Goal: Transaction & Acquisition: Purchase product/service

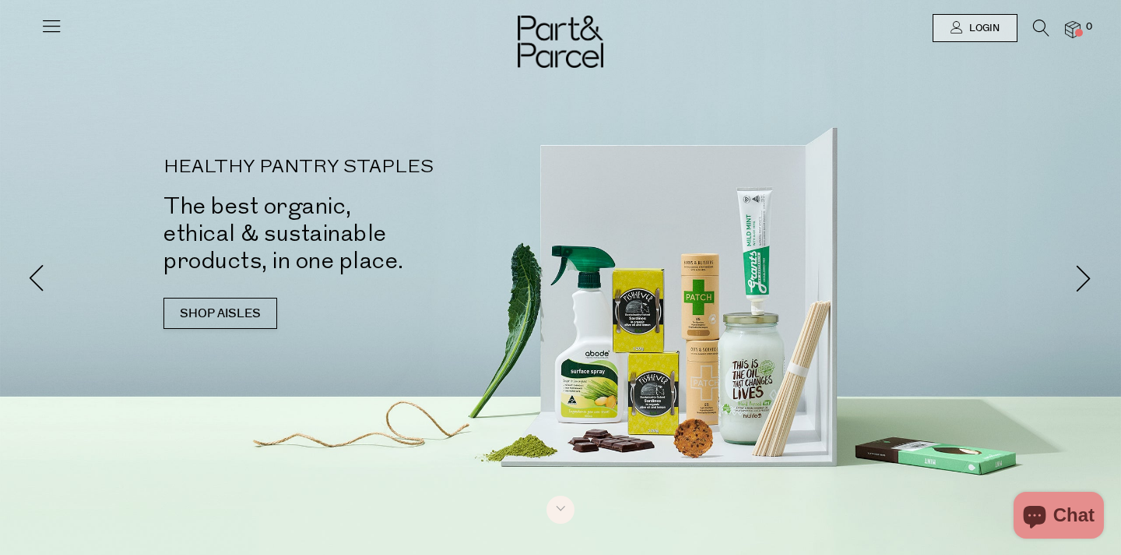
click at [50, 12] on div at bounding box center [51, 22] width 22 height 44
click at [48, 18] on icon at bounding box center [51, 26] width 22 height 22
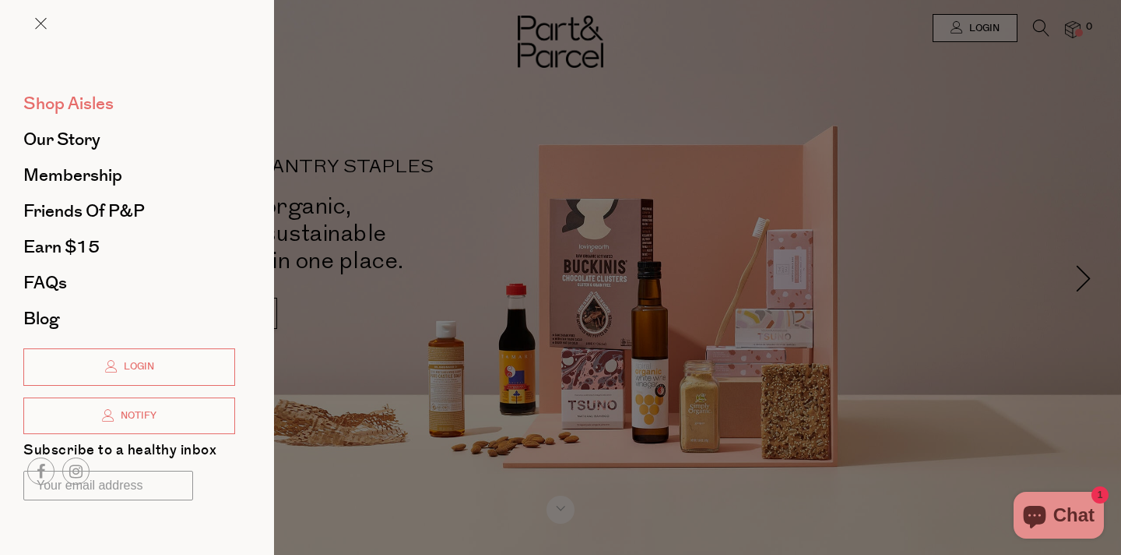
click at [107, 101] on span "Shop Aisles" at bounding box center [68, 103] width 90 height 25
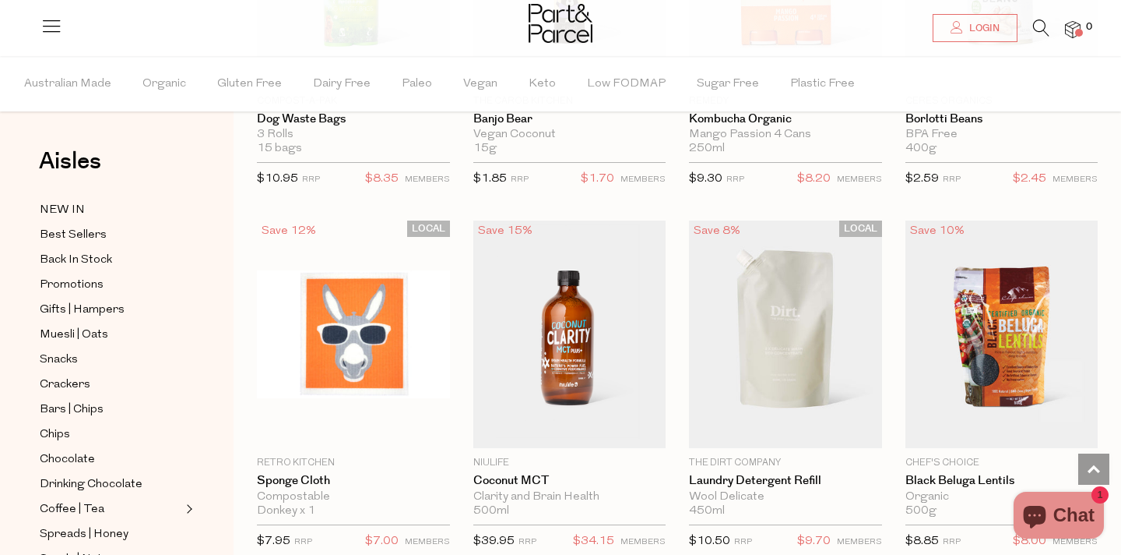
scroll to position [1066, 0]
click at [1042, 24] on icon at bounding box center [1041, 27] width 16 height 17
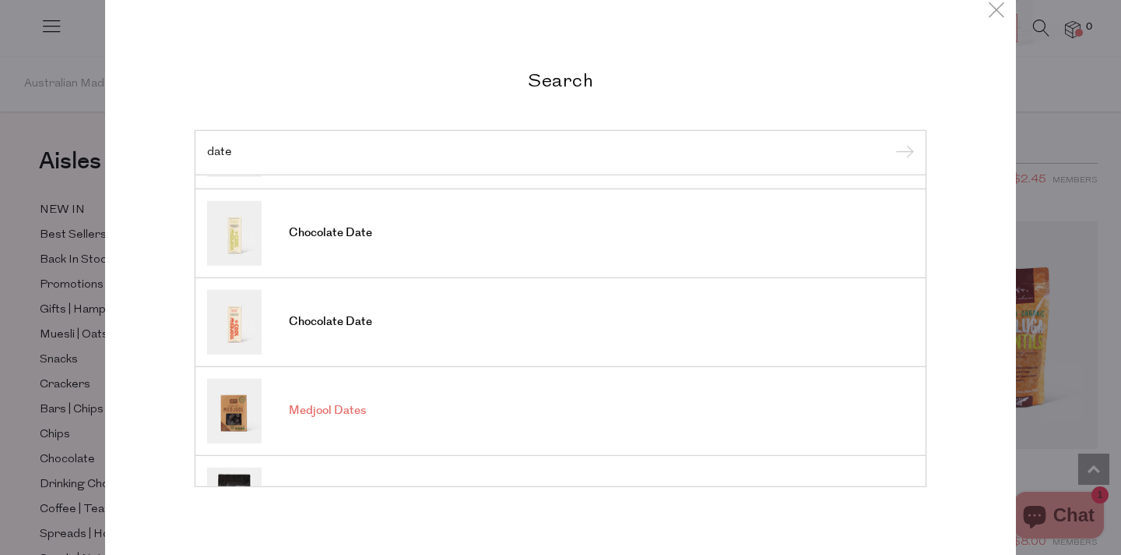
scroll to position [0, 0]
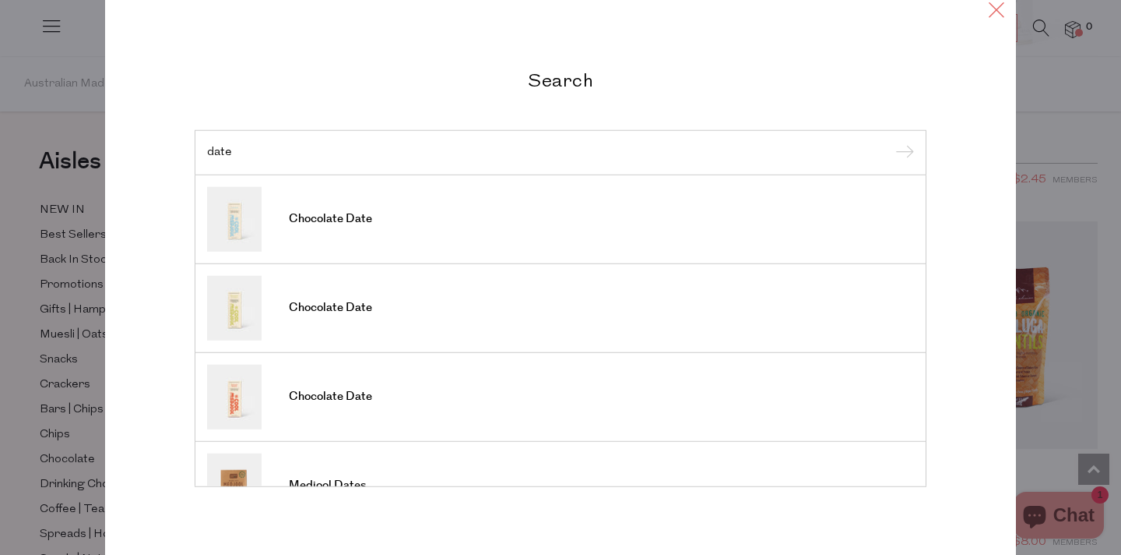
type input "date"
click at [991, 13] on icon at bounding box center [996, 9] width 23 height 23
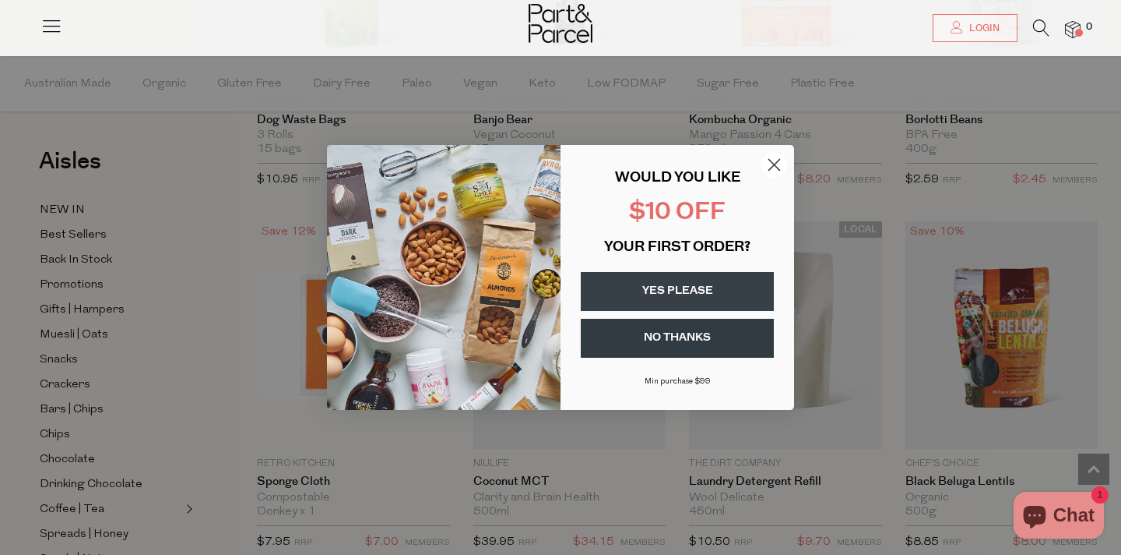
click at [777, 167] on icon "Close dialog" at bounding box center [774, 165] width 11 height 11
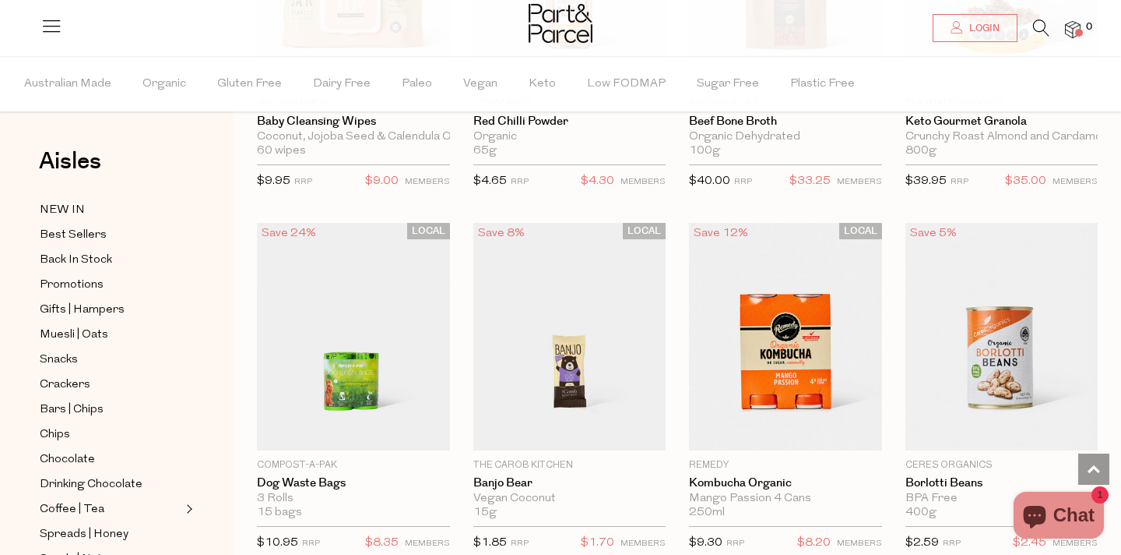
scroll to position [568, 0]
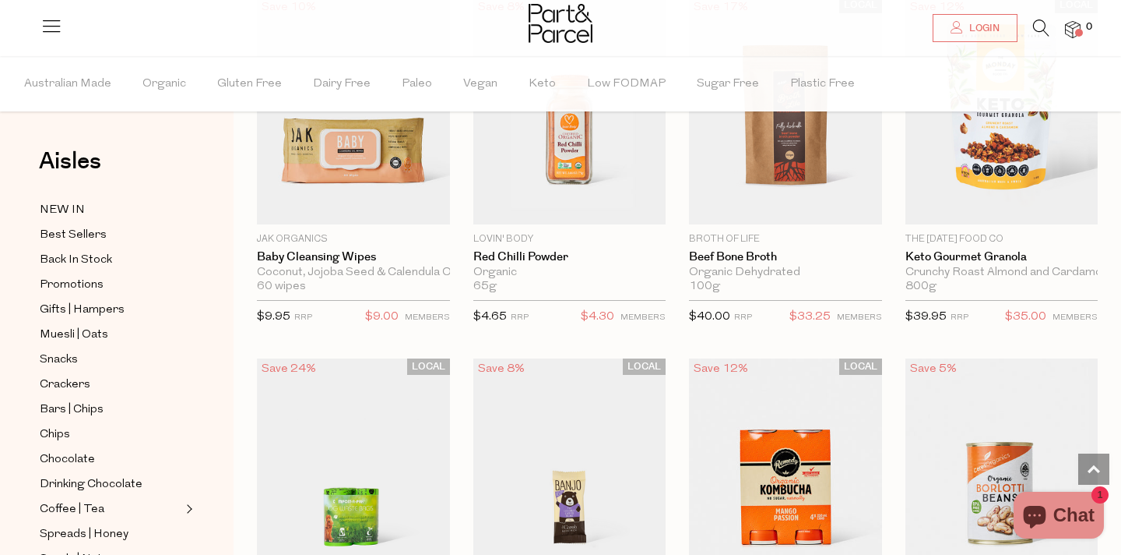
click at [1080, 32] on span at bounding box center [1080, 33] width 8 height 8
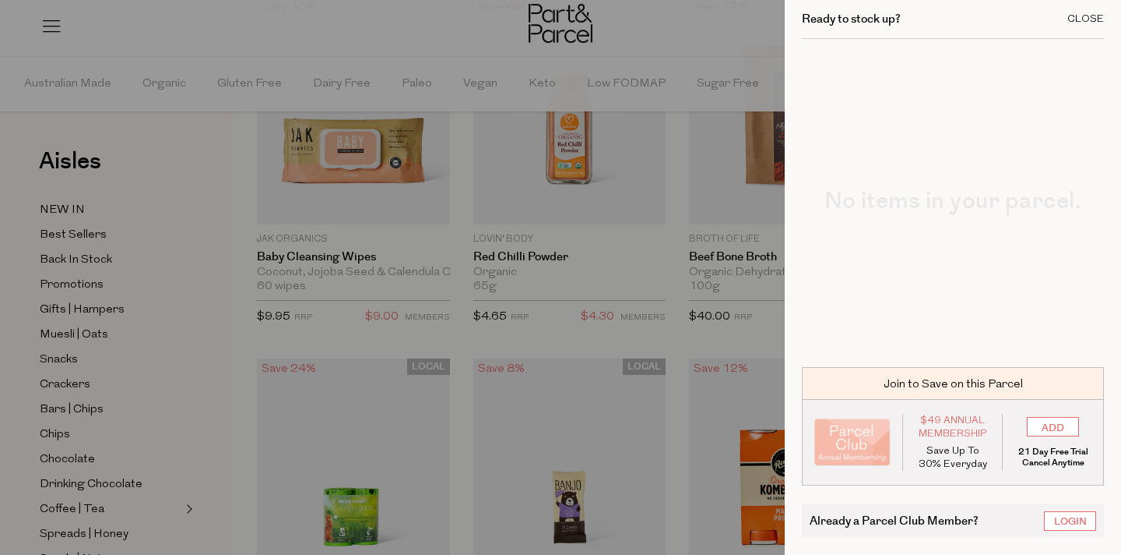
click at [1081, 16] on div "Close" at bounding box center [1086, 19] width 37 height 10
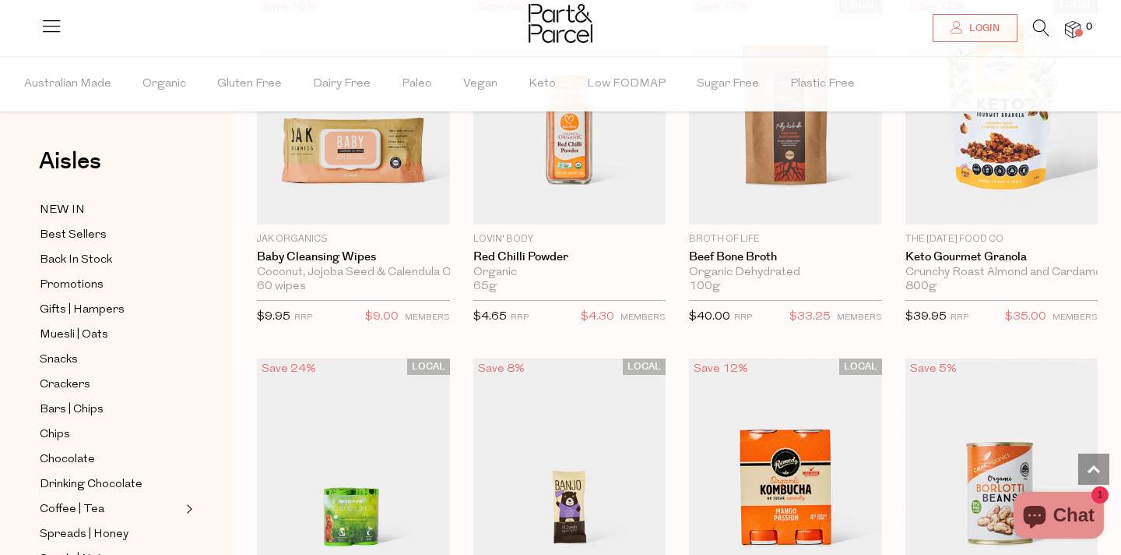
click at [1039, 28] on icon at bounding box center [1041, 27] width 16 height 17
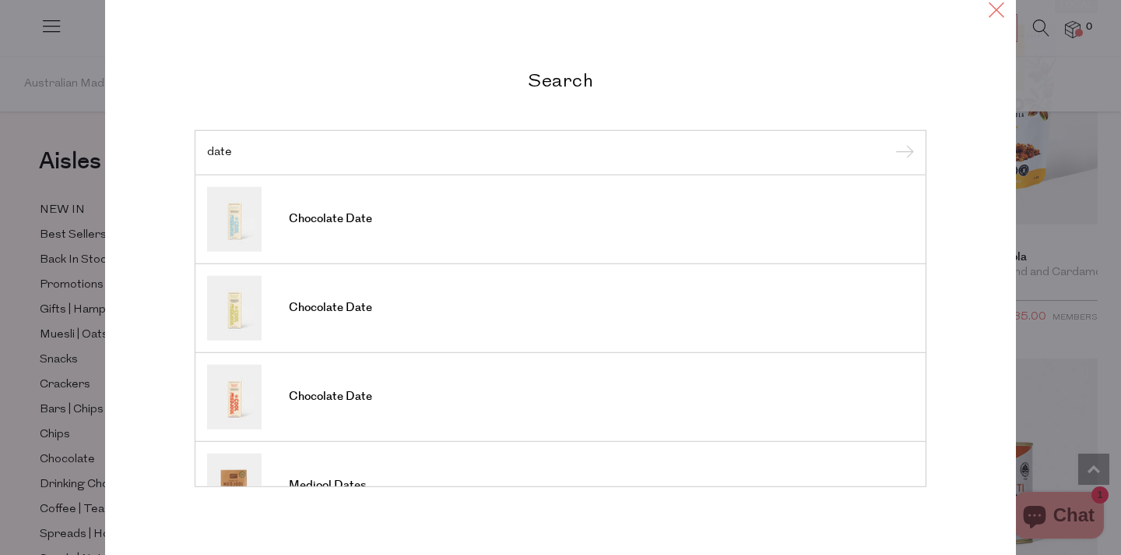
click at [1000, 8] on icon at bounding box center [996, 9] width 23 height 23
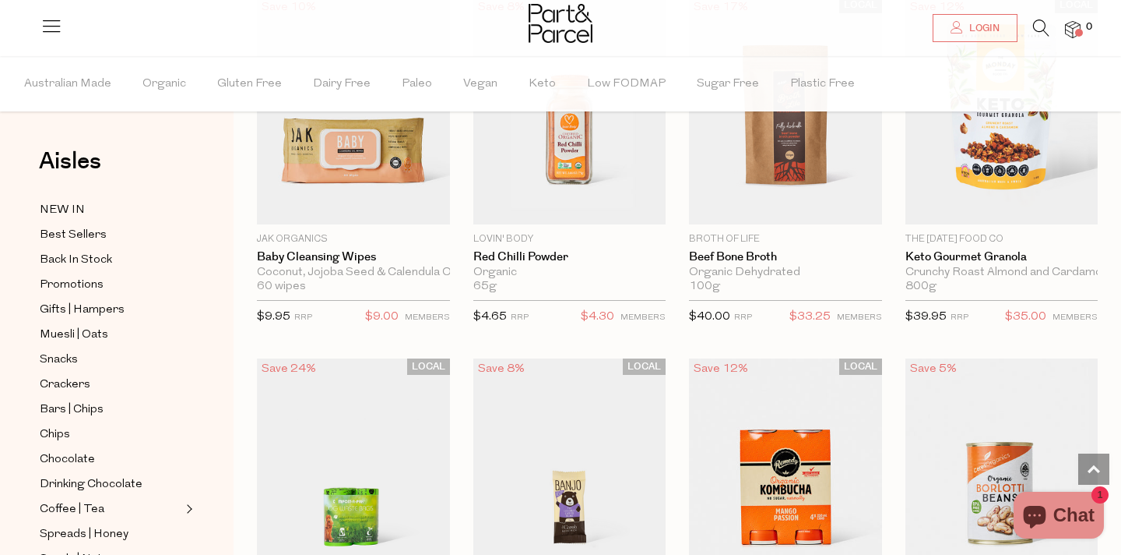
click at [1034, 28] on icon at bounding box center [1041, 27] width 16 height 17
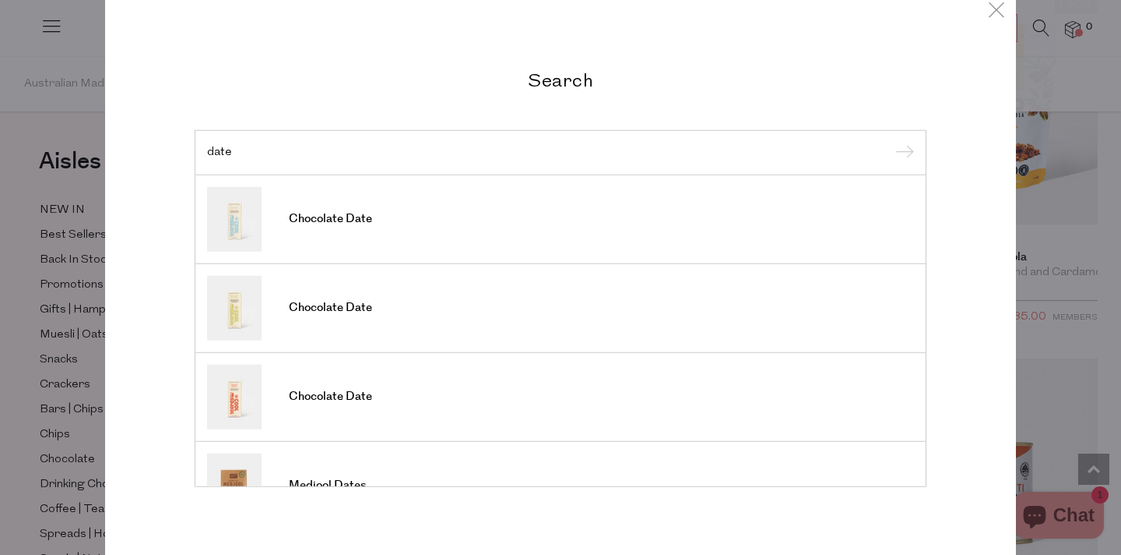
click at [818, 153] on input "date" at bounding box center [560, 152] width 707 height 12
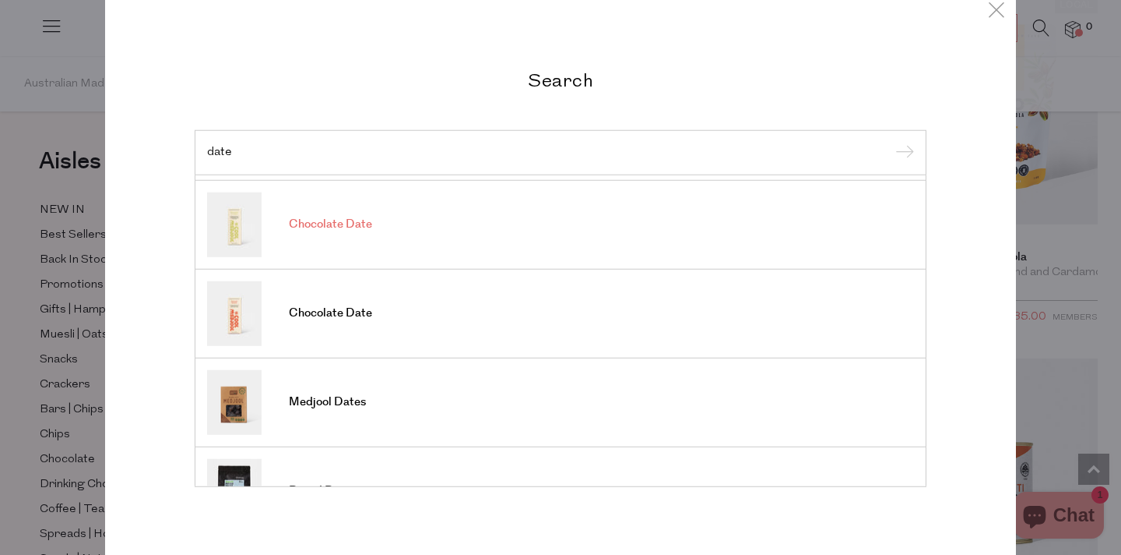
scroll to position [84, 0]
click at [344, 400] on span "Medjool Dates" at bounding box center [327, 401] width 77 height 16
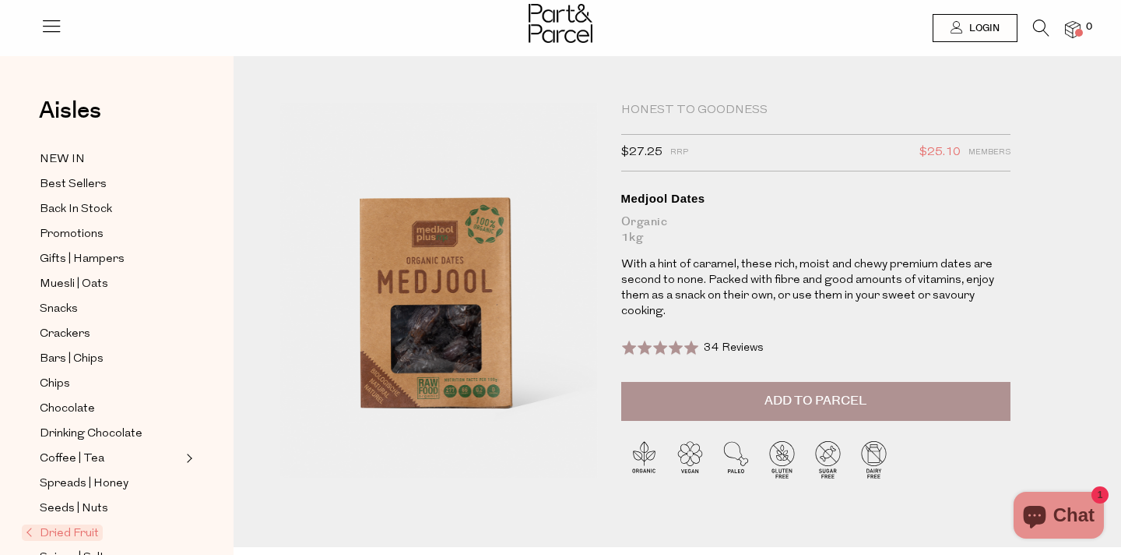
click at [858, 400] on span "Add to Parcel" at bounding box center [816, 401] width 102 height 18
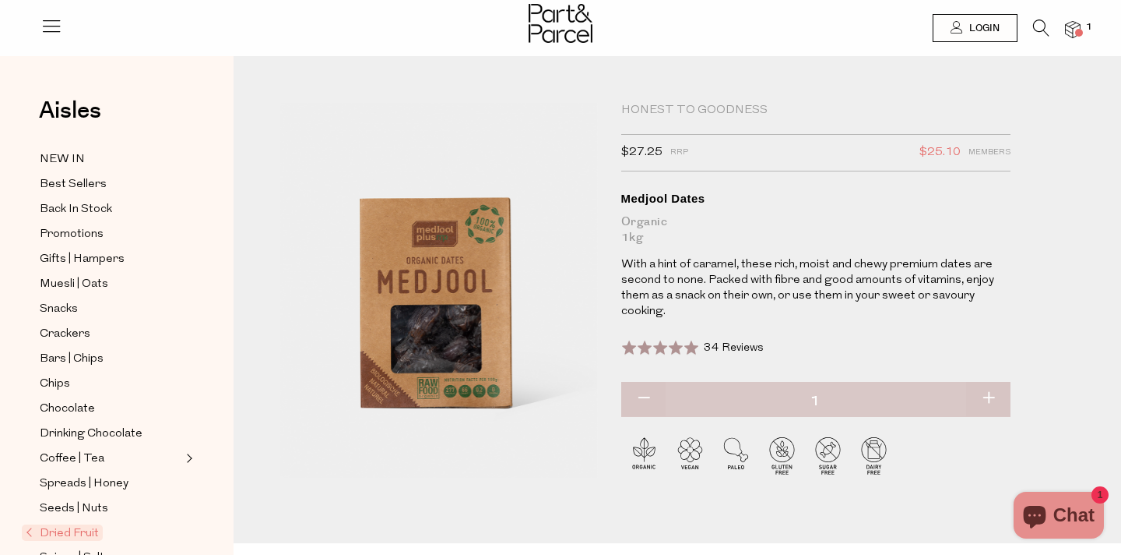
click at [1036, 27] on icon at bounding box center [1041, 27] width 16 height 17
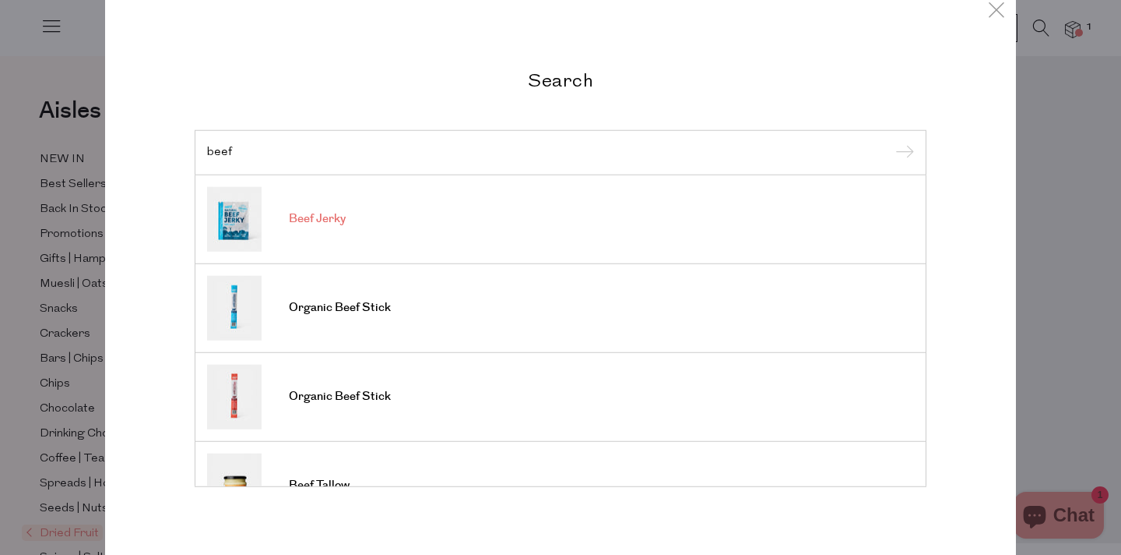
type input "beef"
click at [324, 215] on span "Beef Jerky" at bounding box center [317, 219] width 57 height 16
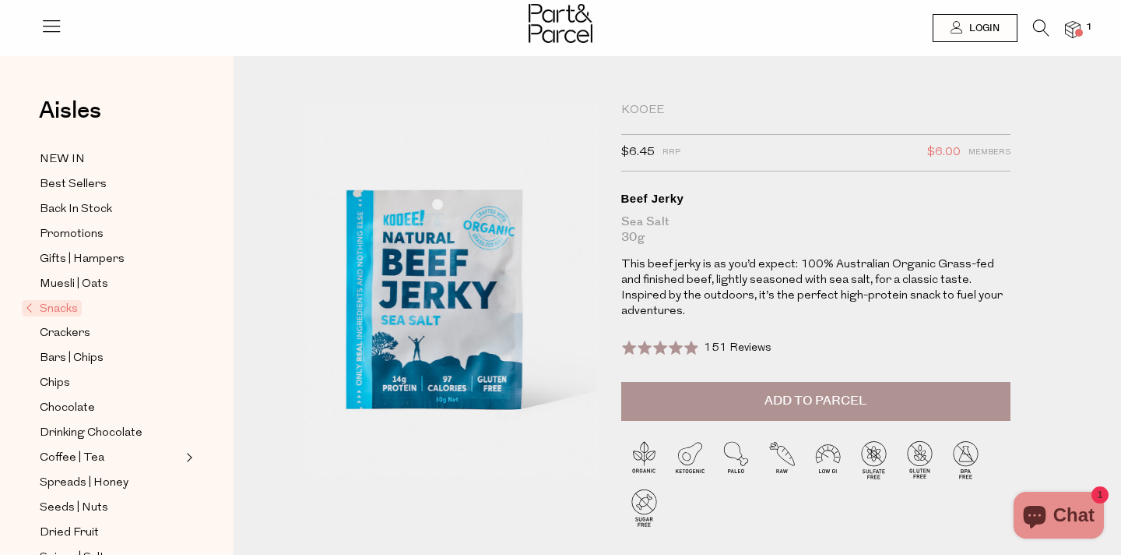
click at [660, 382] on button "Add to Parcel" at bounding box center [815, 401] width 389 height 39
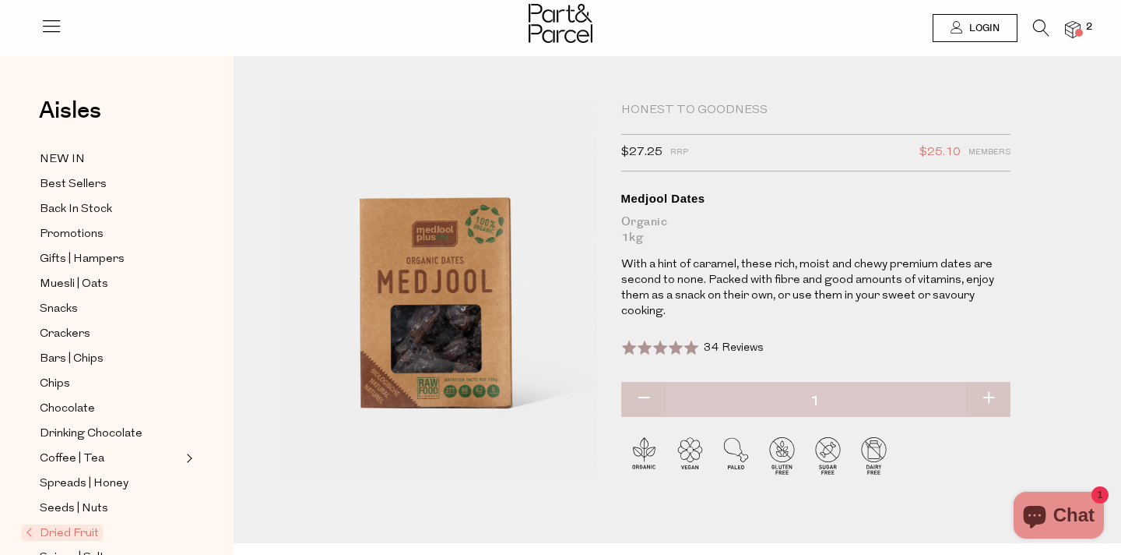
click at [1040, 26] on icon at bounding box center [1041, 27] width 16 height 17
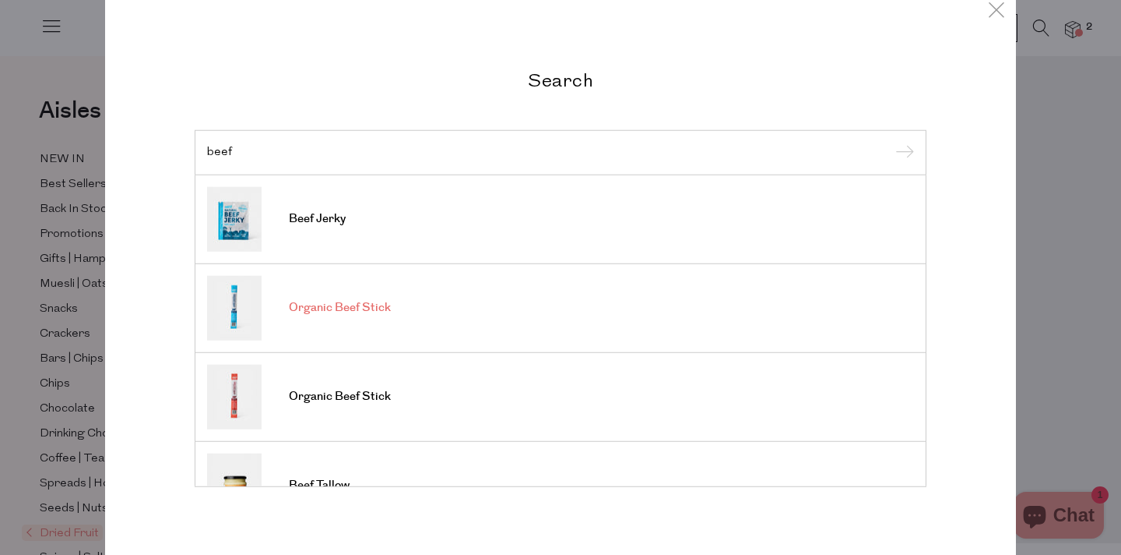
type input "beef"
click at [343, 306] on span "Organic Beef Stick" at bounding box center [340, 308] width 102 height 16
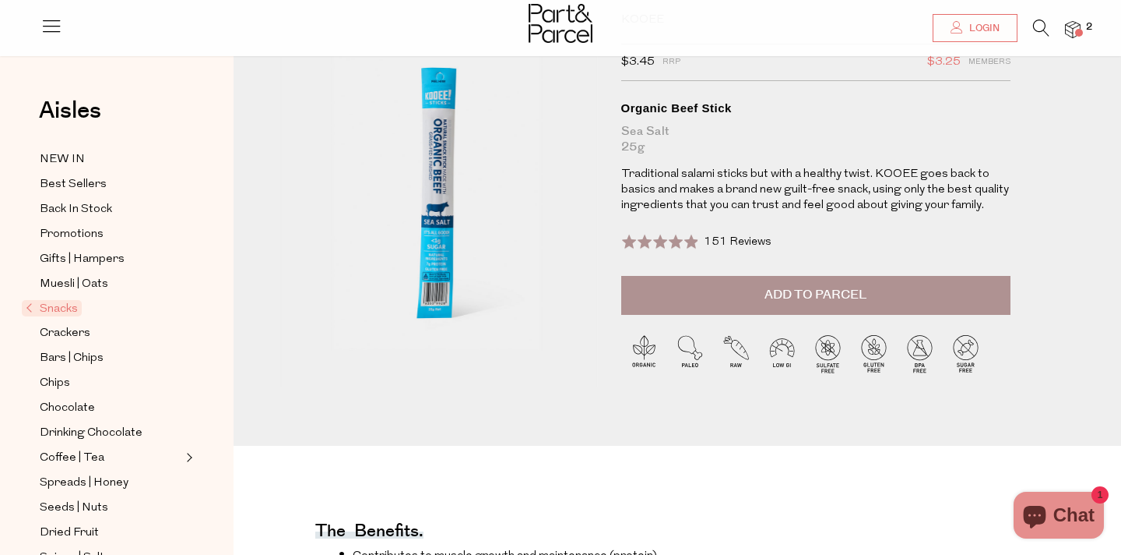
scroll to position [118, 0]
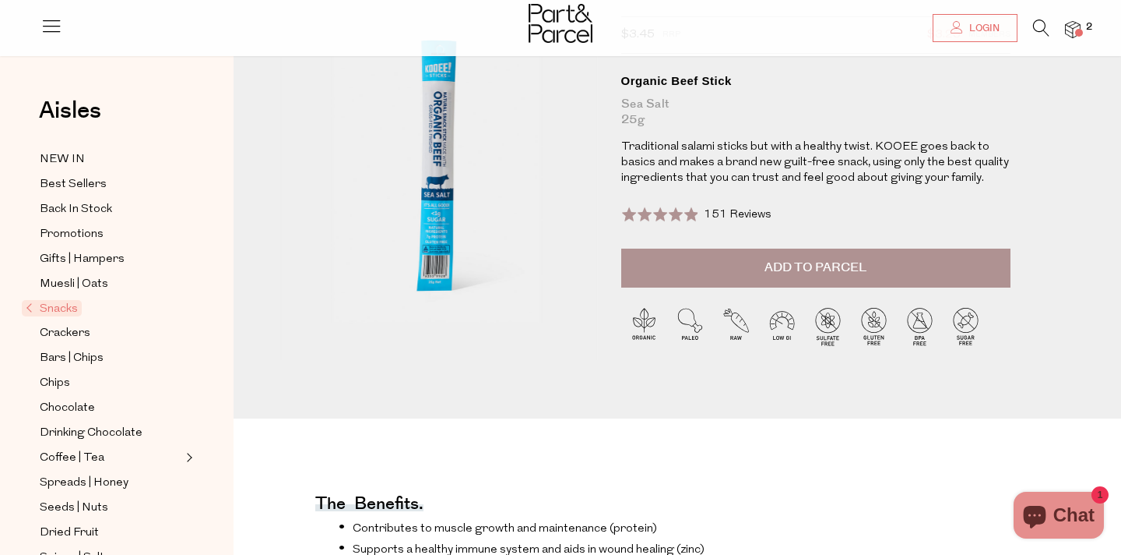
click at [871, 276] on button "Add to Parcel" at bounding box center [815, 267] width 389 height 39
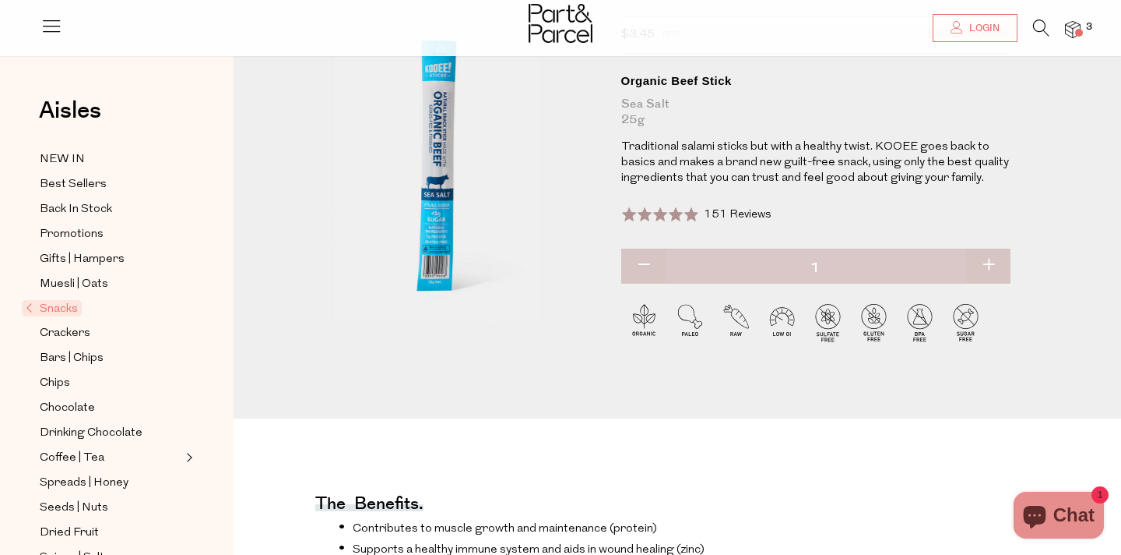
click at [996, 264] on button "button" at bounding box center [988, 265] width 44 height 34
type input "2"
click at [93, 283] on span "Muesli | Oats" at bounding box center [74, 284] width 69 height 19
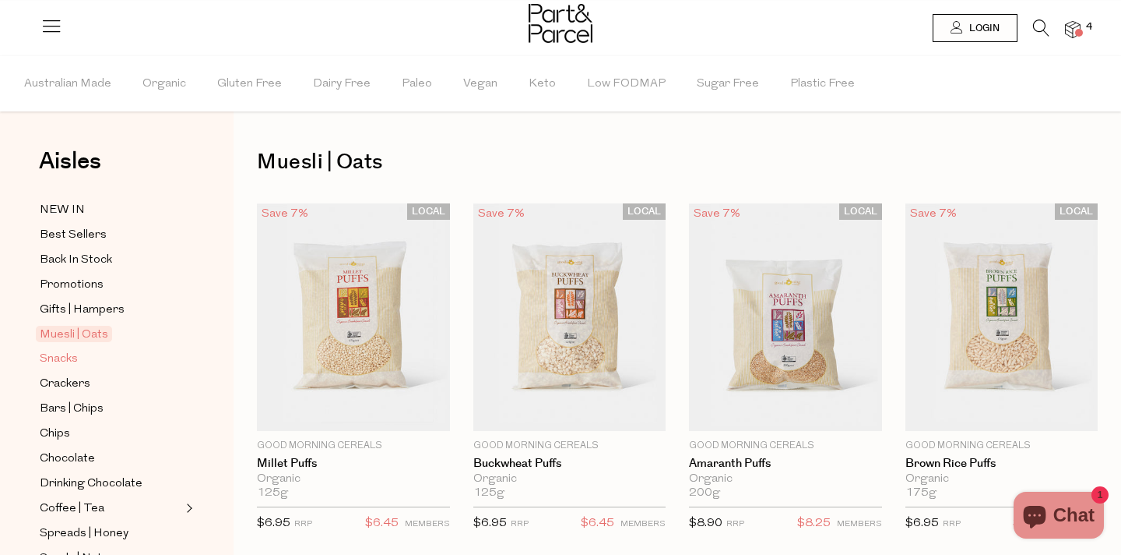
click at [65, 360] on span "Snacks" at bounding box center [59, 359] width 38 height 19
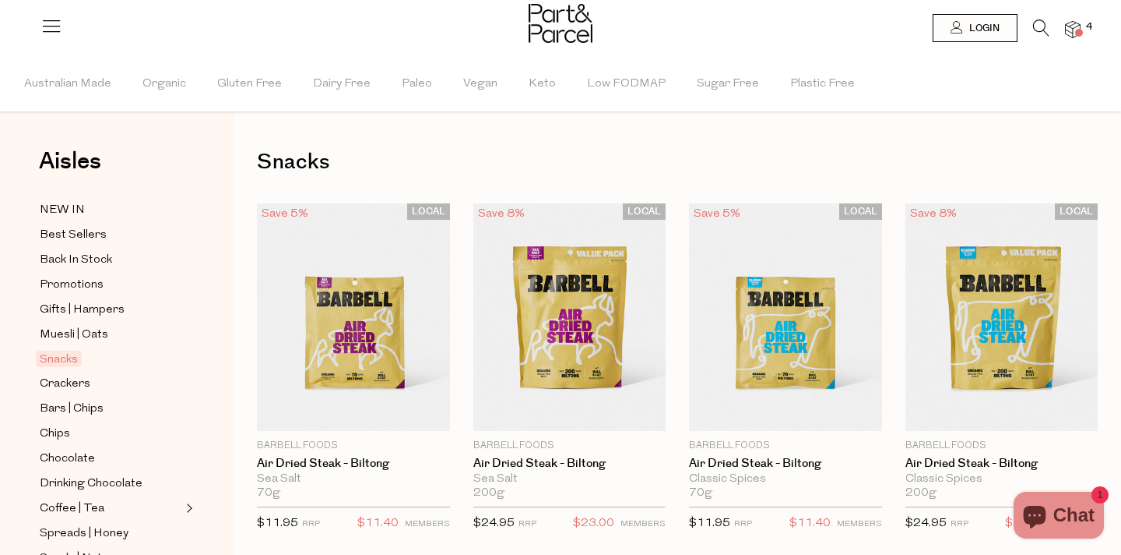
type input "2"
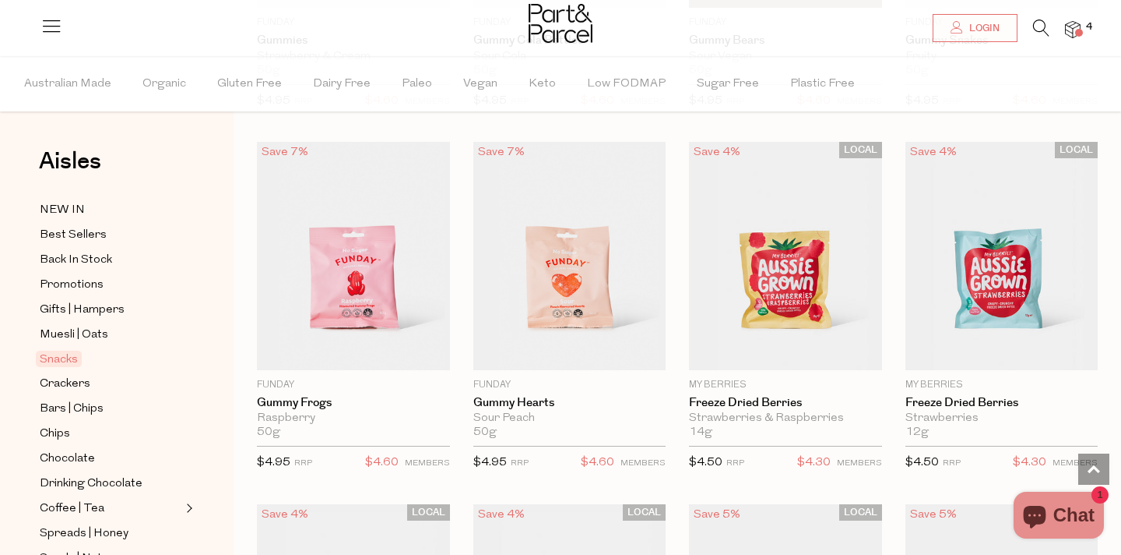
scroll to position [1885, 0]
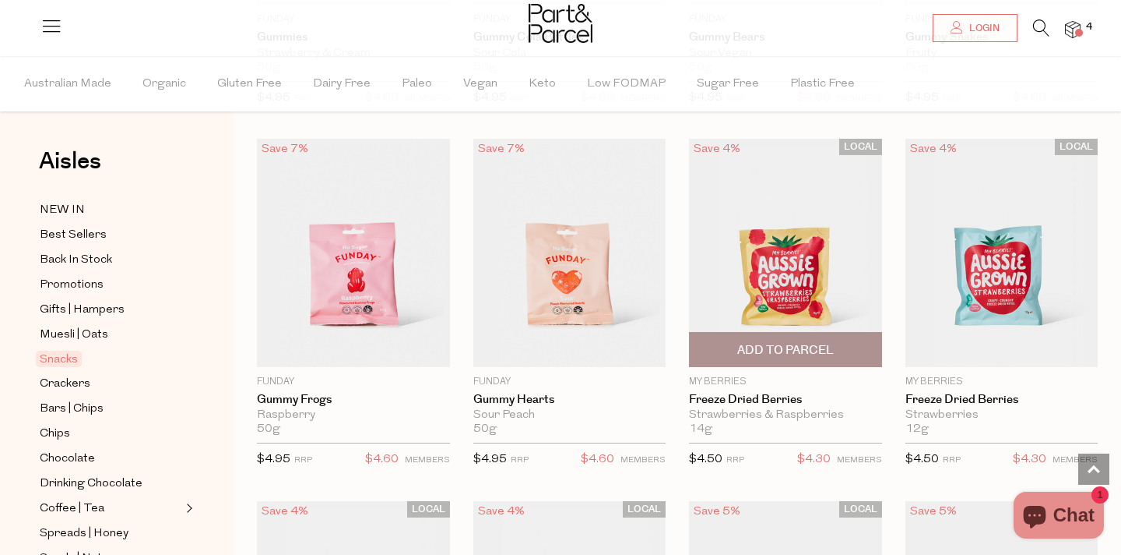
click at [846, 347] on span "Add To Parcel" at bounding box center [786, 349] width 184 height 33
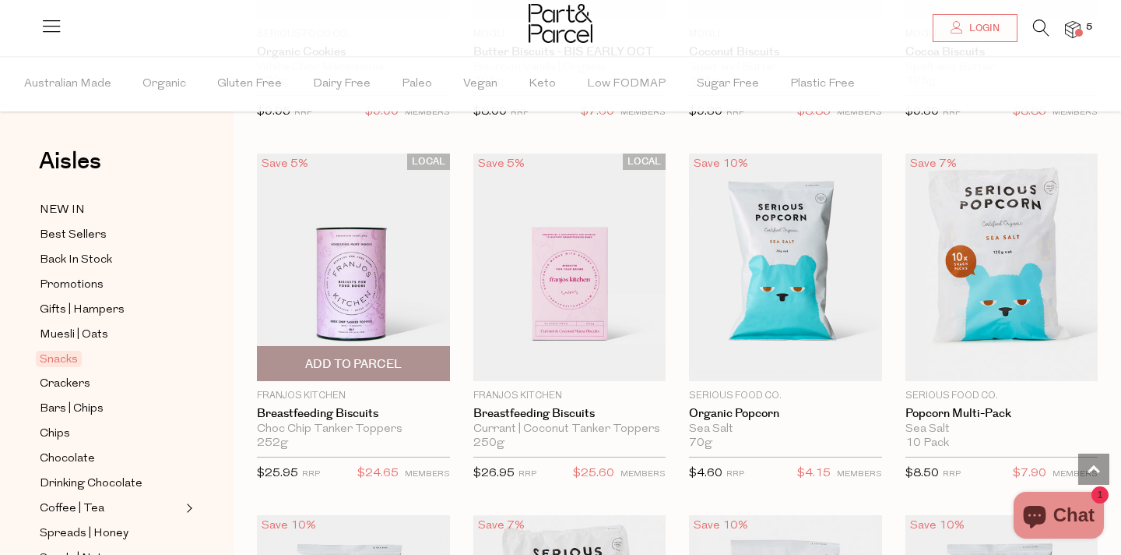
scroll to position [3670, 0]
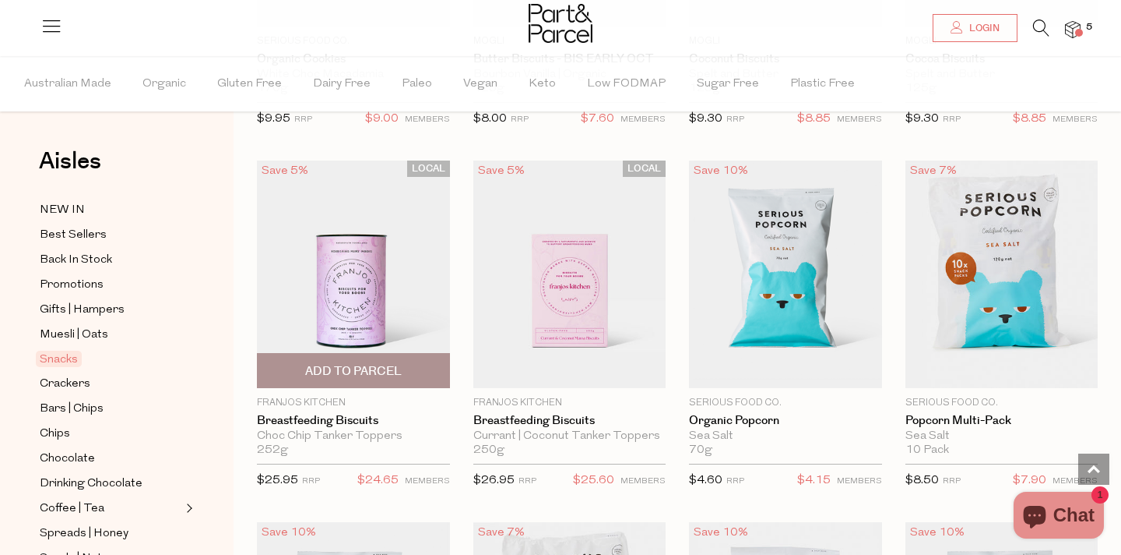
click at [347, 363] on span "Add To Parcel" at bounding box center [353, 371] width 97 height 16
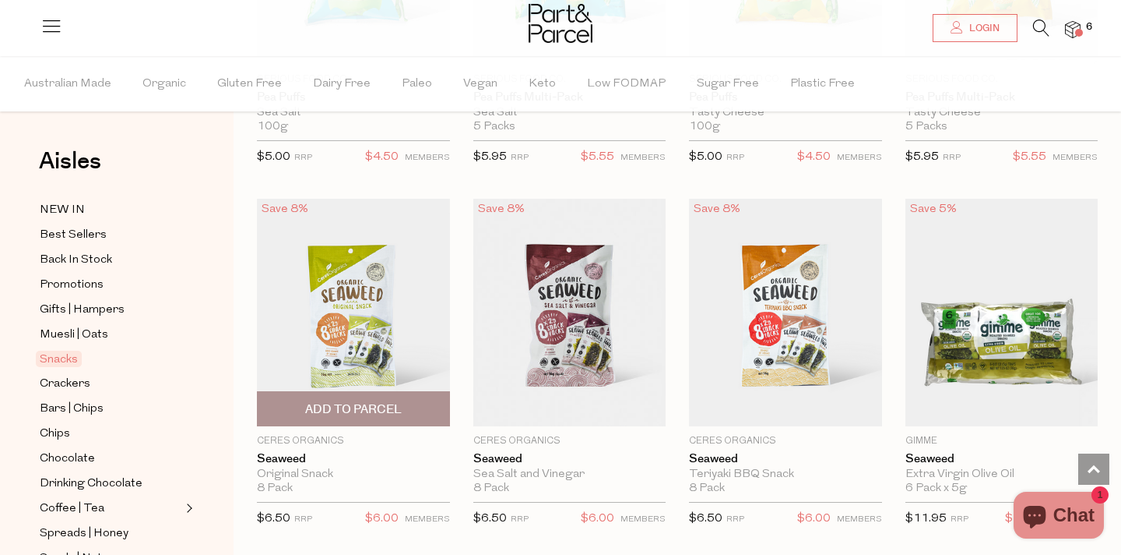
scroll to position [4739, 0]
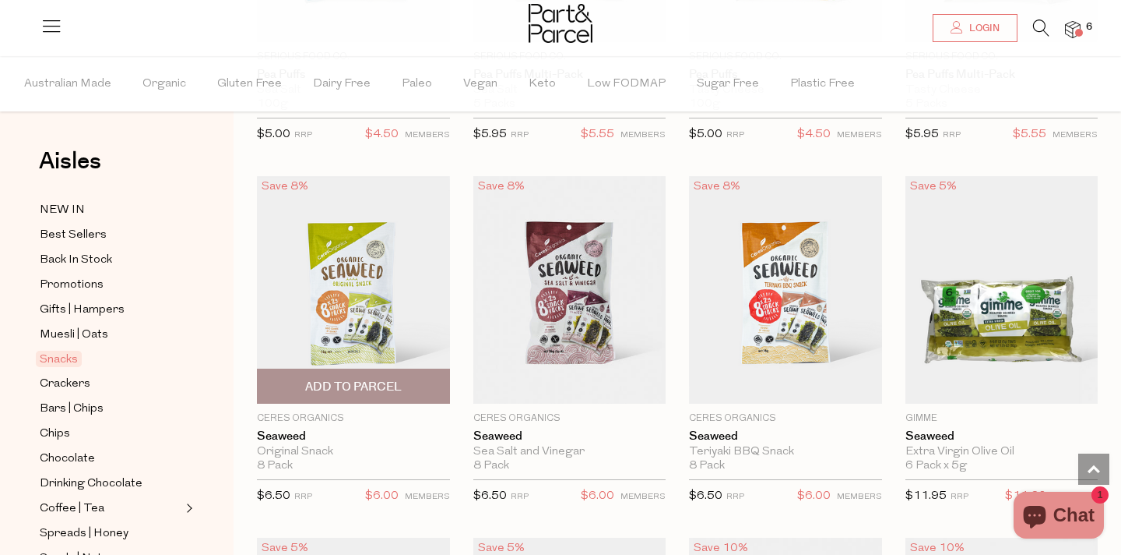
click at [345, 381] on span "Add To Parcel" at bounding box center [353, 386] width 97 height 16
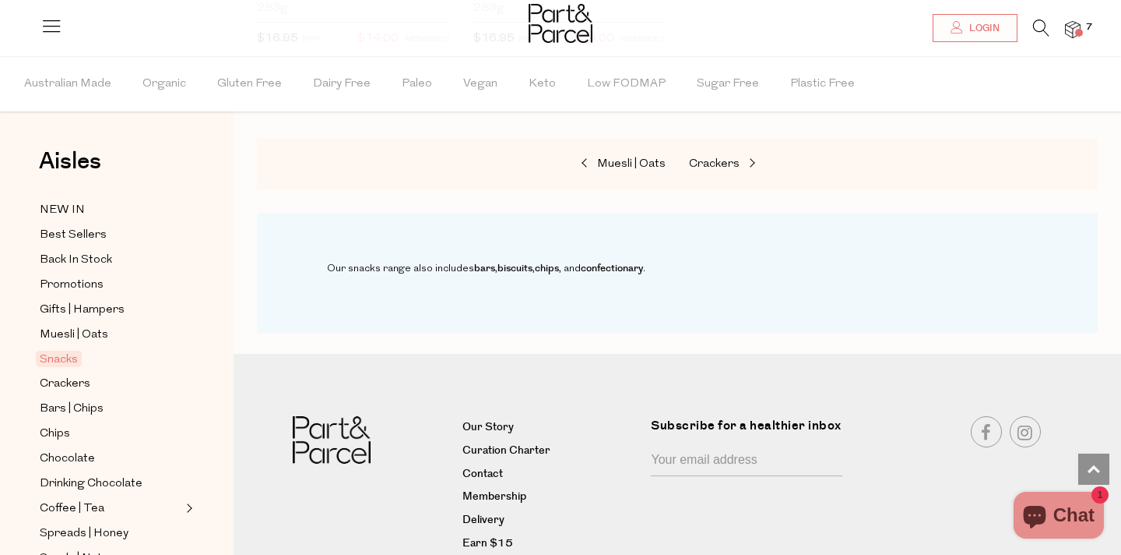
scroll to position [6700, 0]
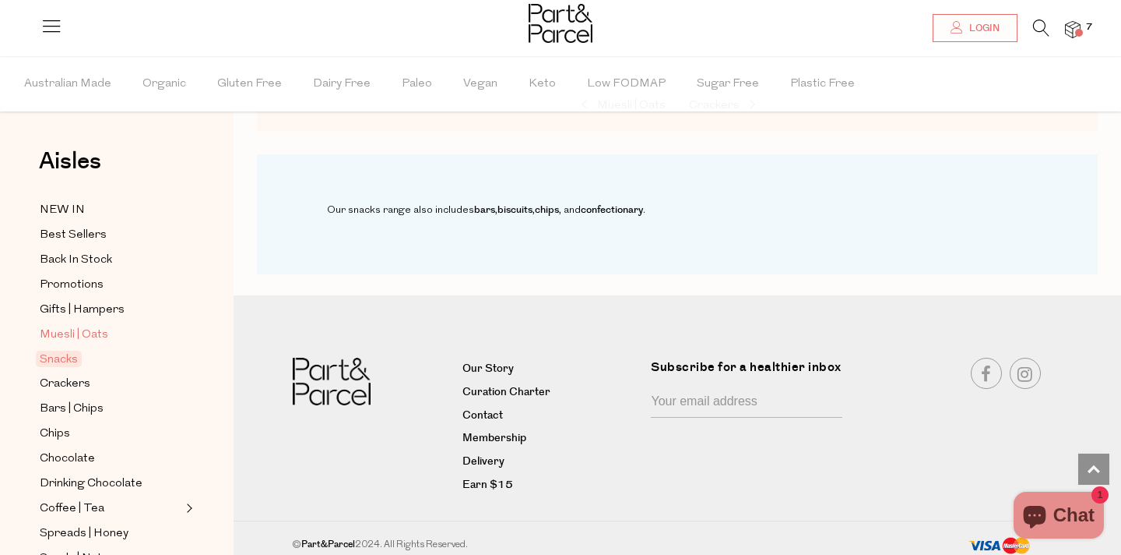
click at [65, 331] on span "Muesli | Oats" at bounding box center [74, 335] width 69 height 19
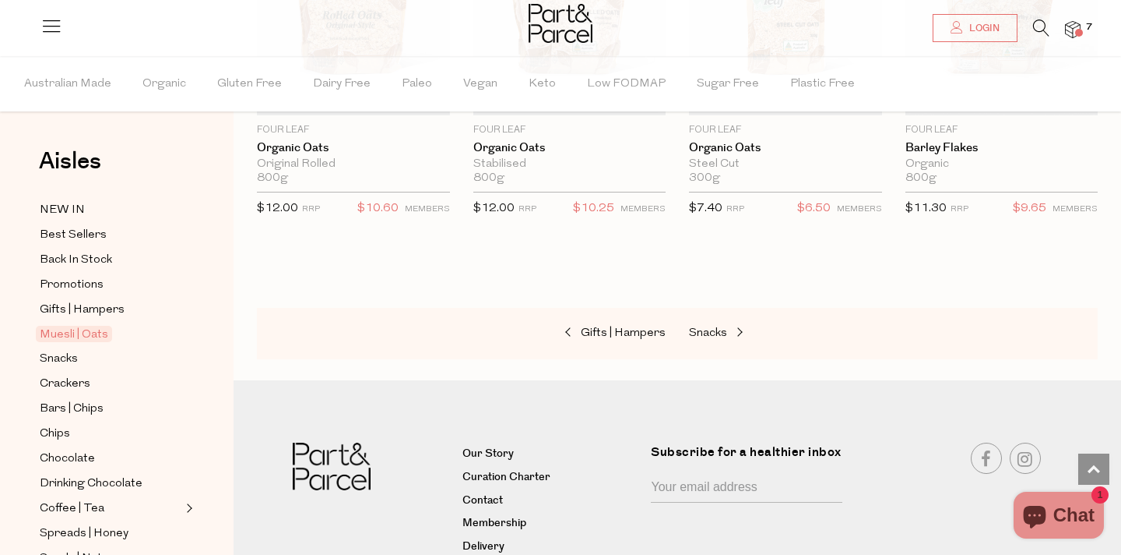
scroll to position [4757, 0]
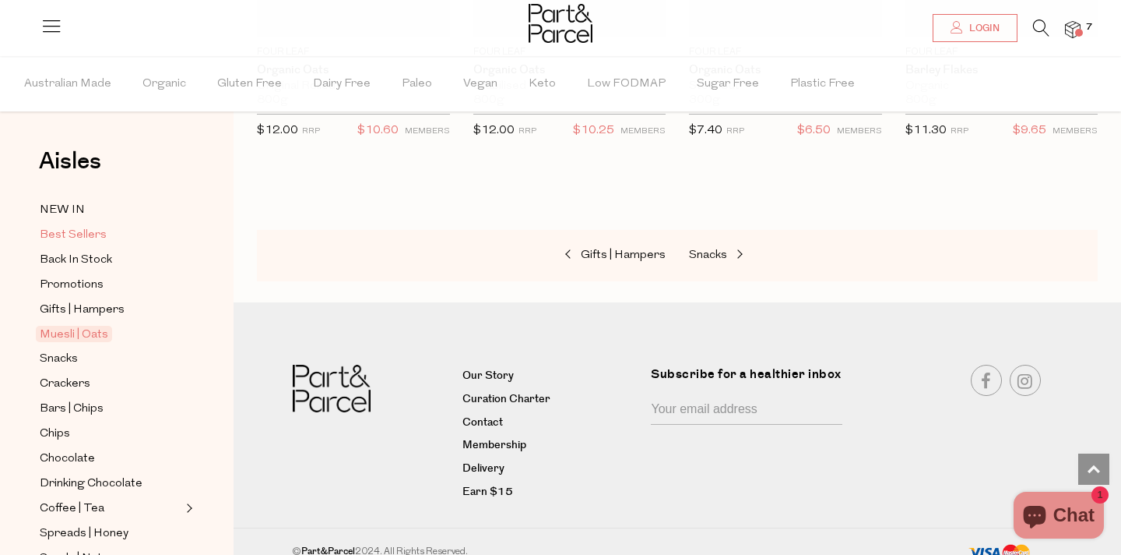
click at [99, 231] on span "Best Sellers" at bounding box center [73, 235] width 67 height 19
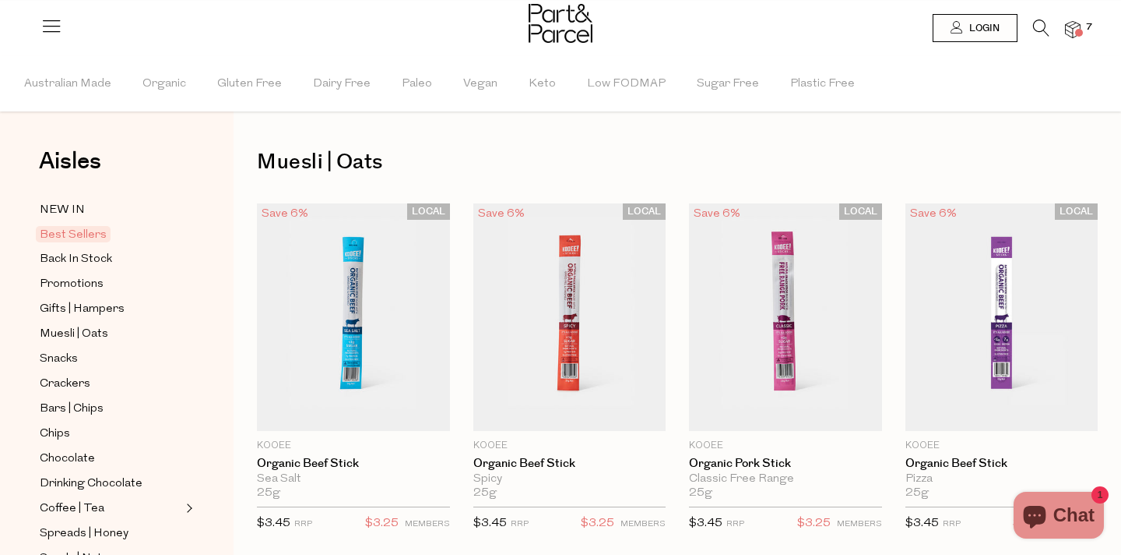
type input "2"
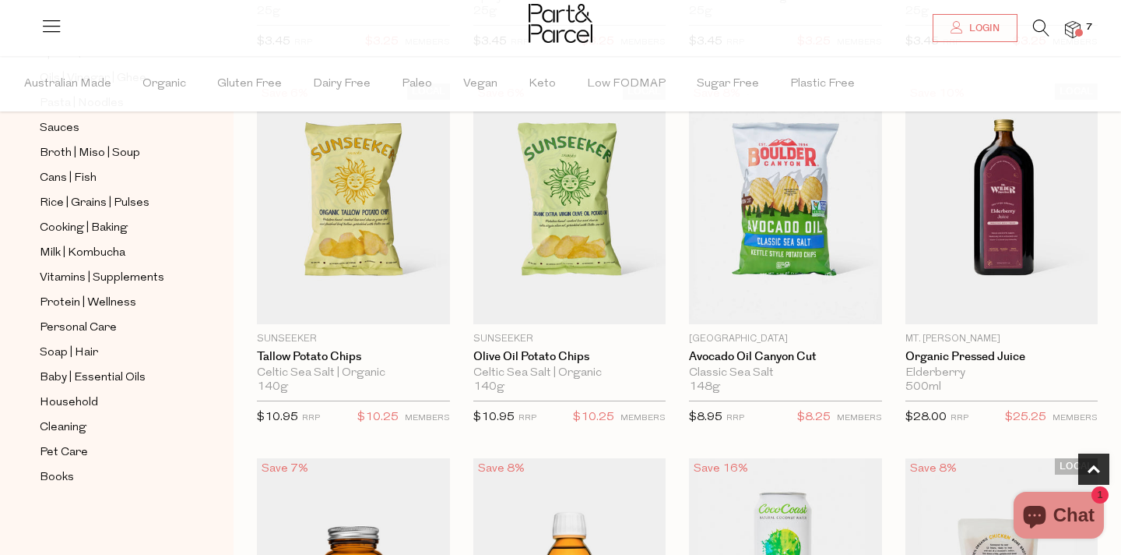
scroll to position [478, 0]
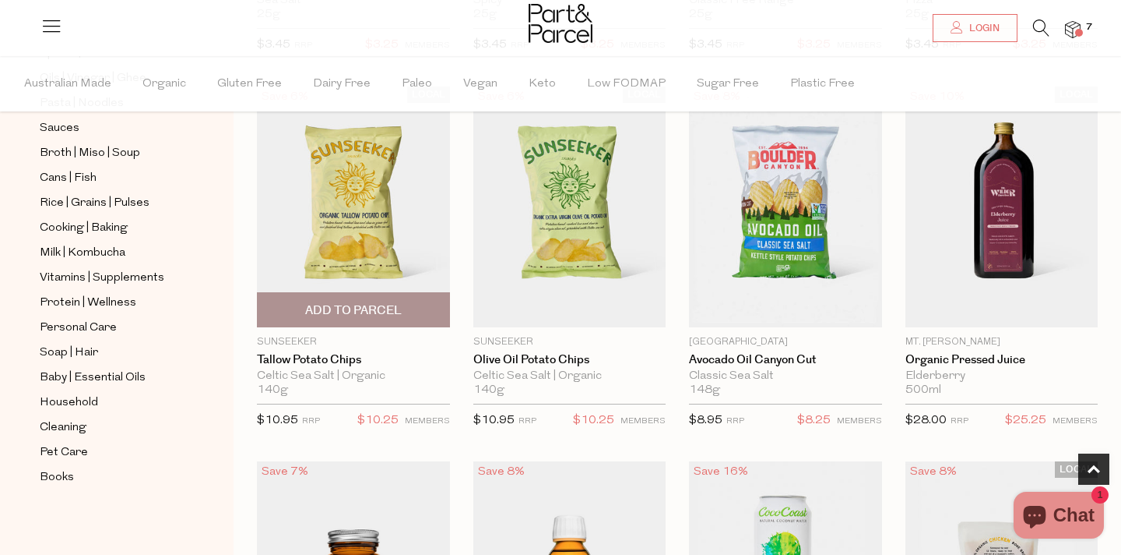
click at [382, 298] on span "Add To Parcel" at bounding box center [354, 309] width 184 height 33
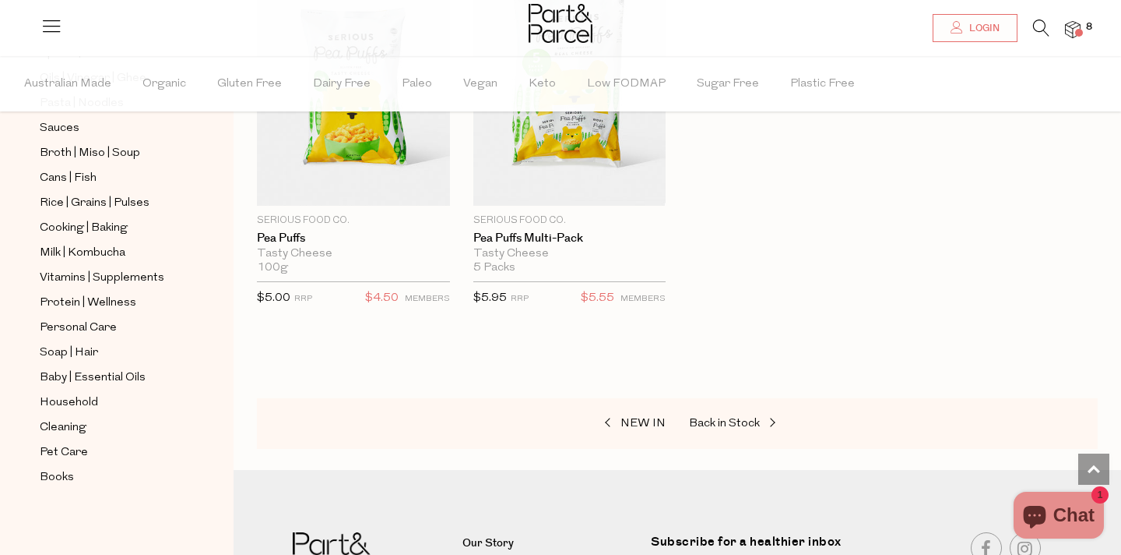
scroll to position [4033, 0]
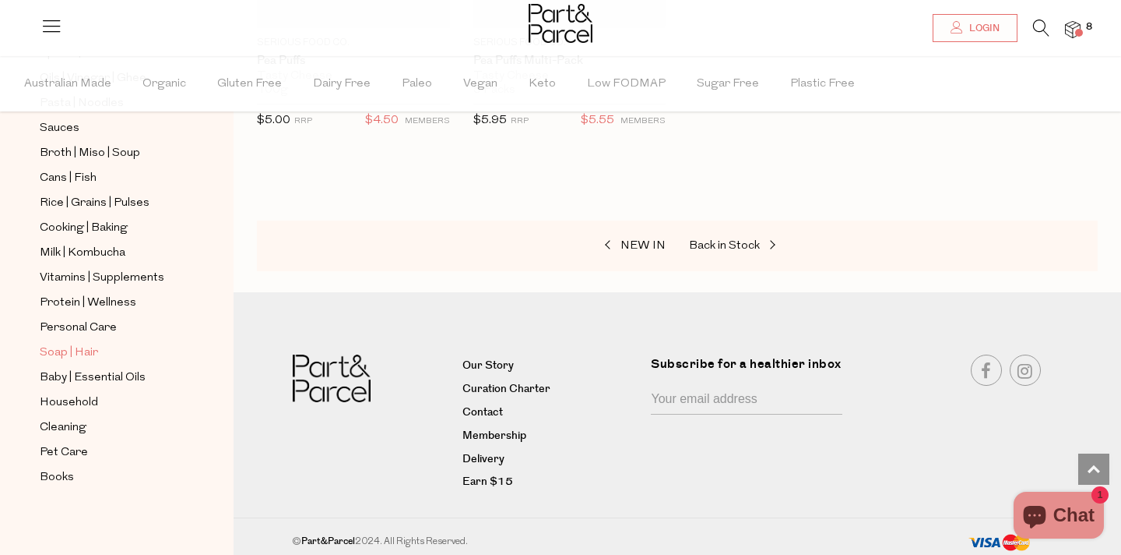
click at [77, 354] on span "Soap | Hair" at bounding box center [69, 352] width 58 height 19
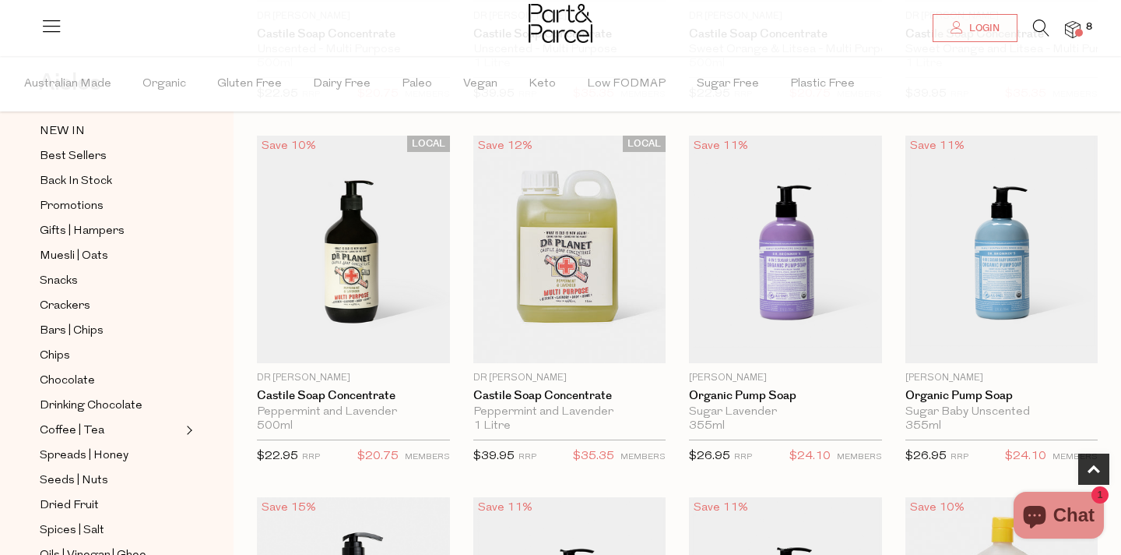
scroll to position [69, 0]
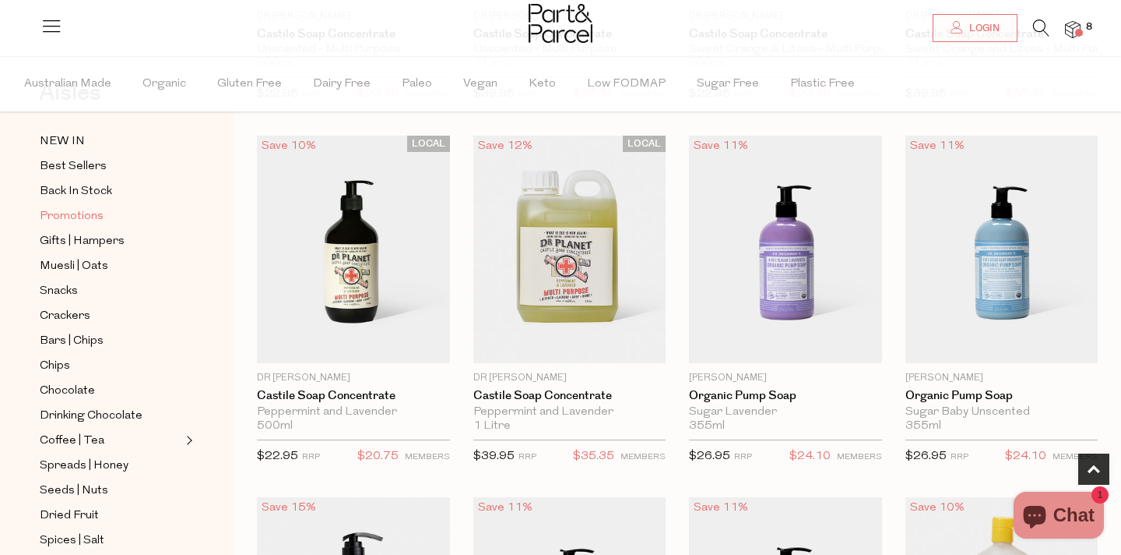
click at [72, 214] on span "Promotions" at bounding box center [72, 216] width 64 height 19
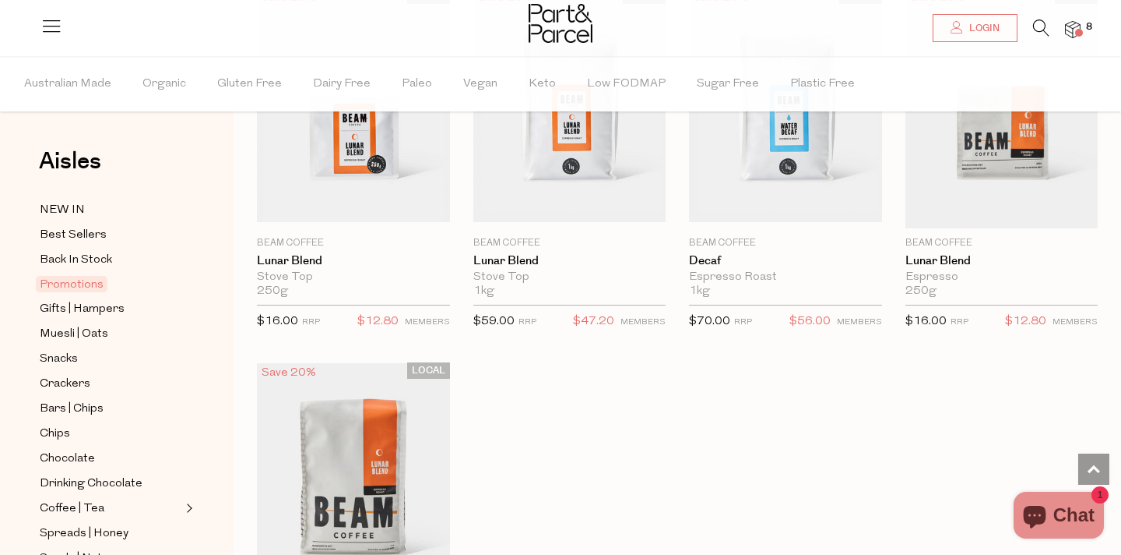
scroll to position [1860, 0]
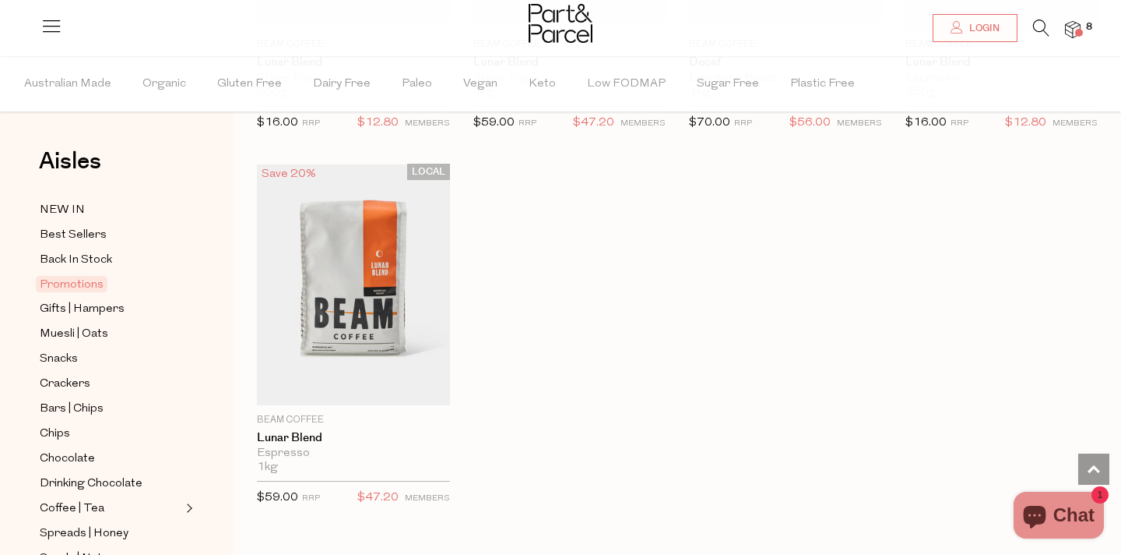
click at [1070, 29] on img at bounding box center [1073, 30] width 16 height 18
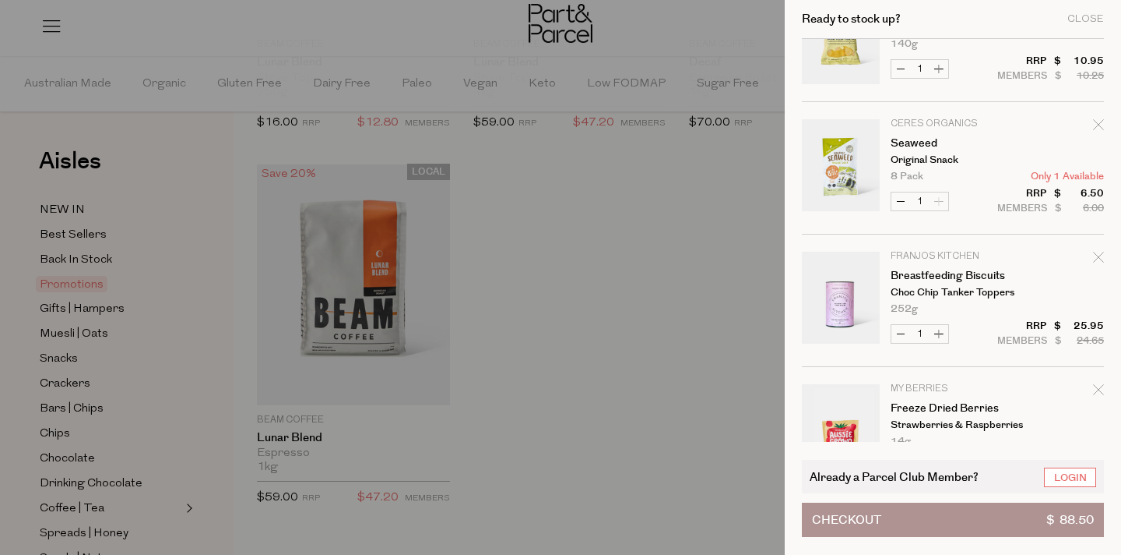
scroll to position [69, 0]
click at [742, 217] on div at bounding box center [560, 277] width 1121 height 555
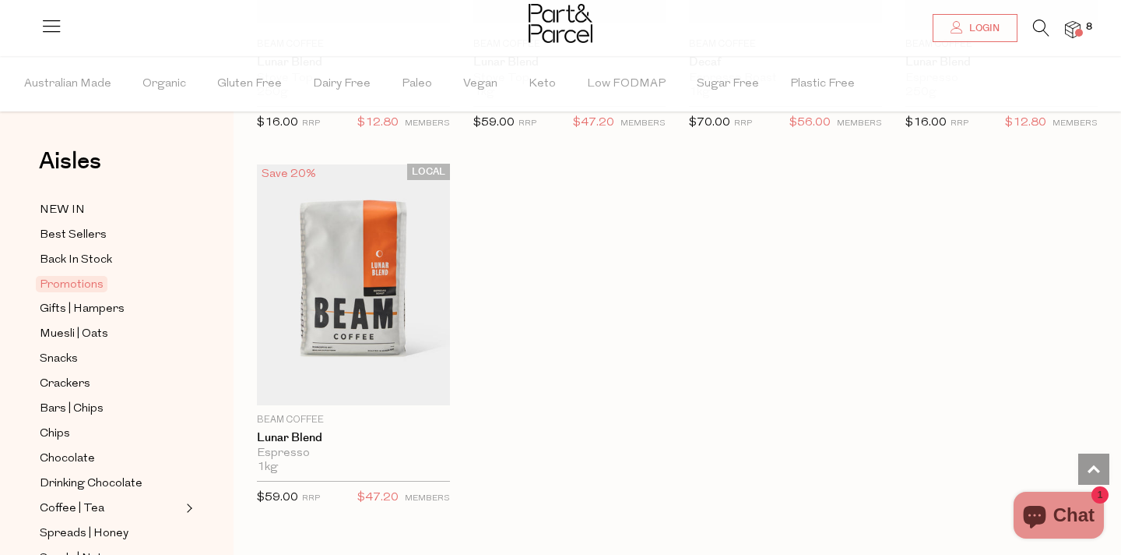
click at [1033, 23] on icon at bounding box center [1041, 27] width 16 height 17
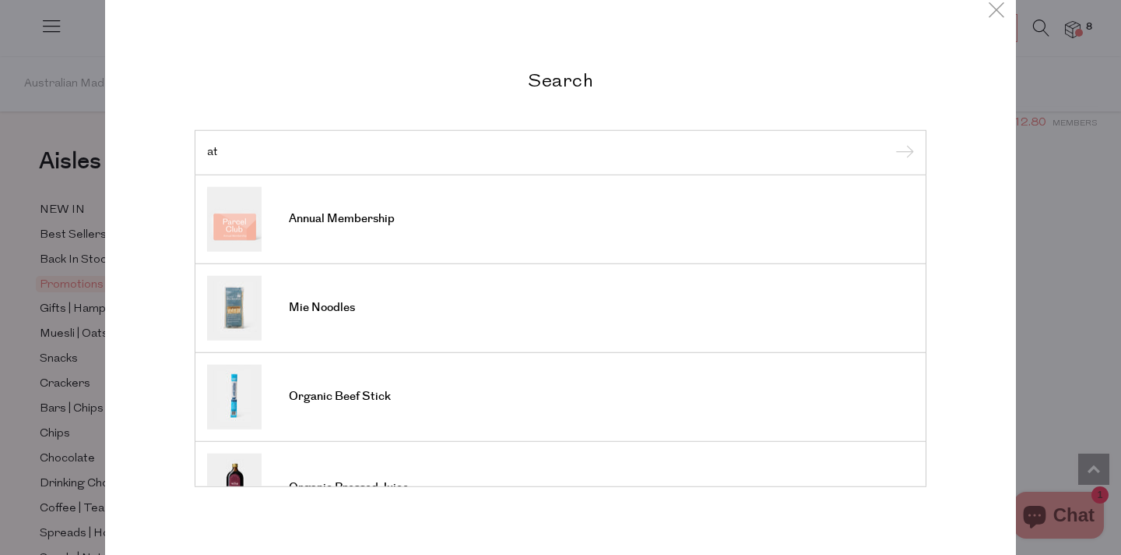
type input "a"
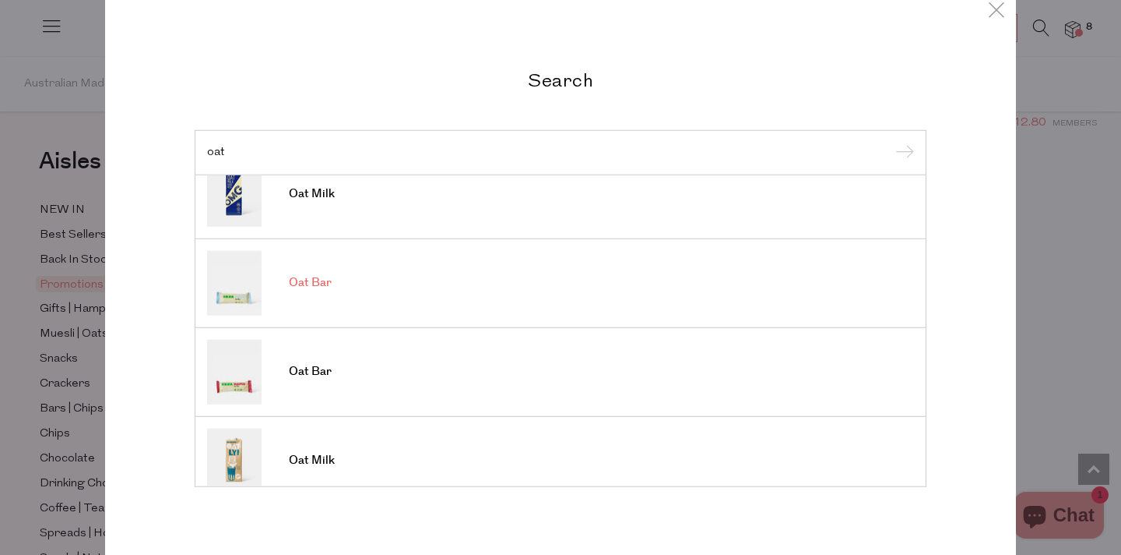
scroll to position [0, 0]
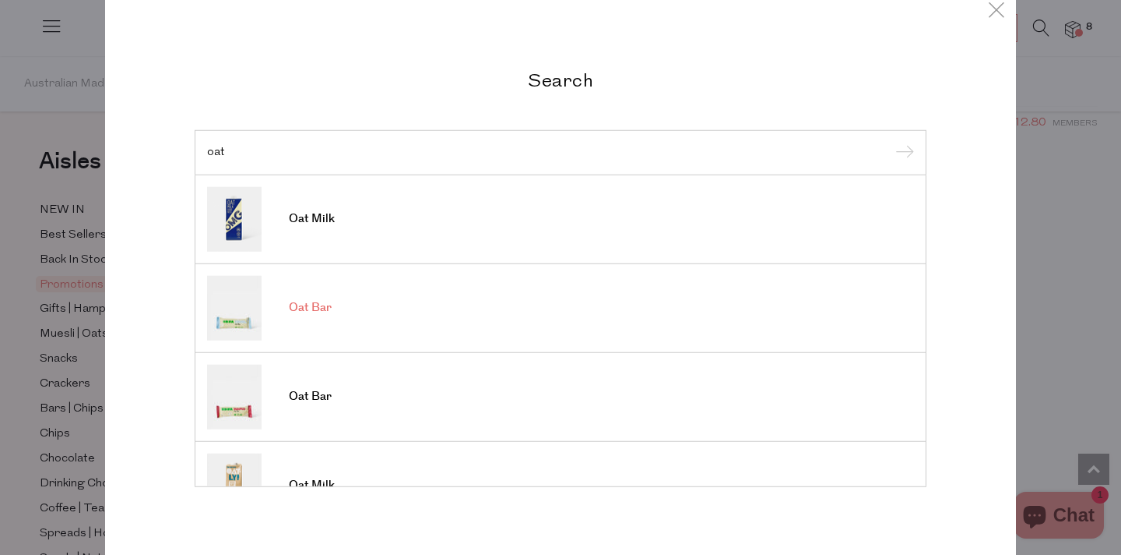
type input "oat"
click at [325, 306] on span "Oat Bar" at bounding box center [310, 308] width 43 height 16
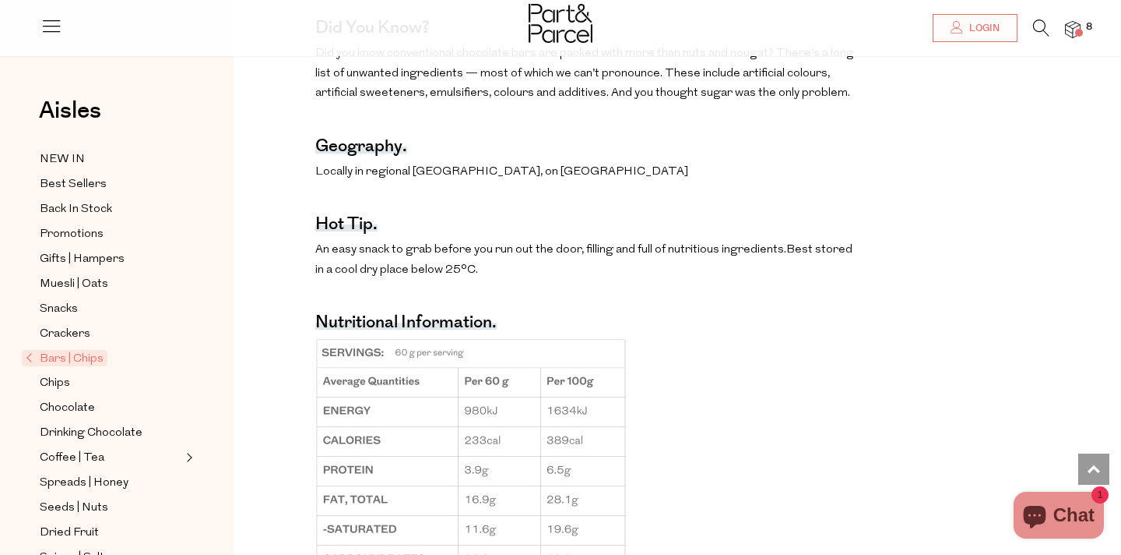
scroll to position [658, 0]
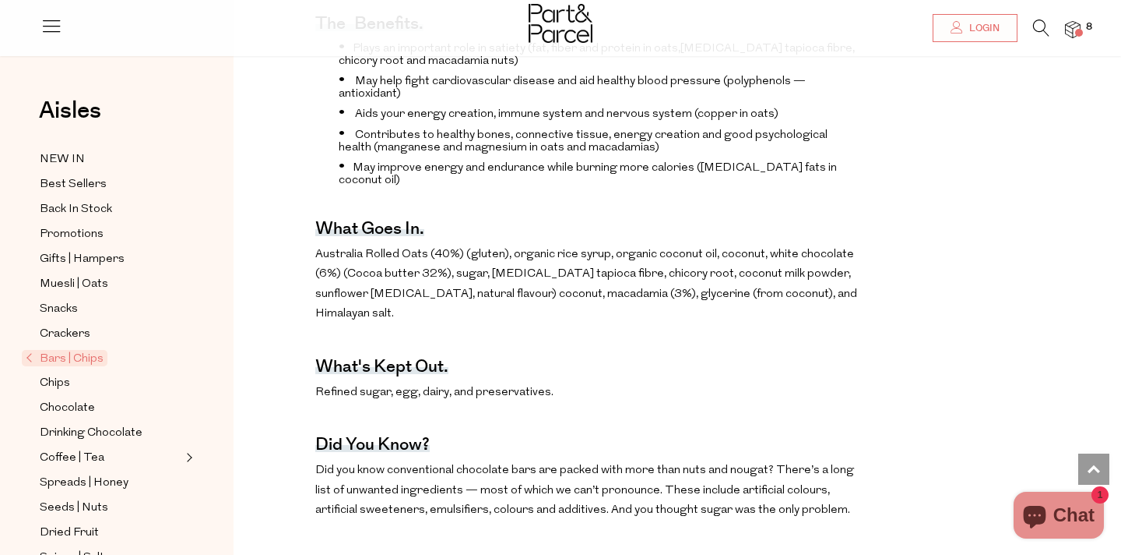
click at [1047, 25] on icon at bounding box center [1041, 27] width 16 height 17
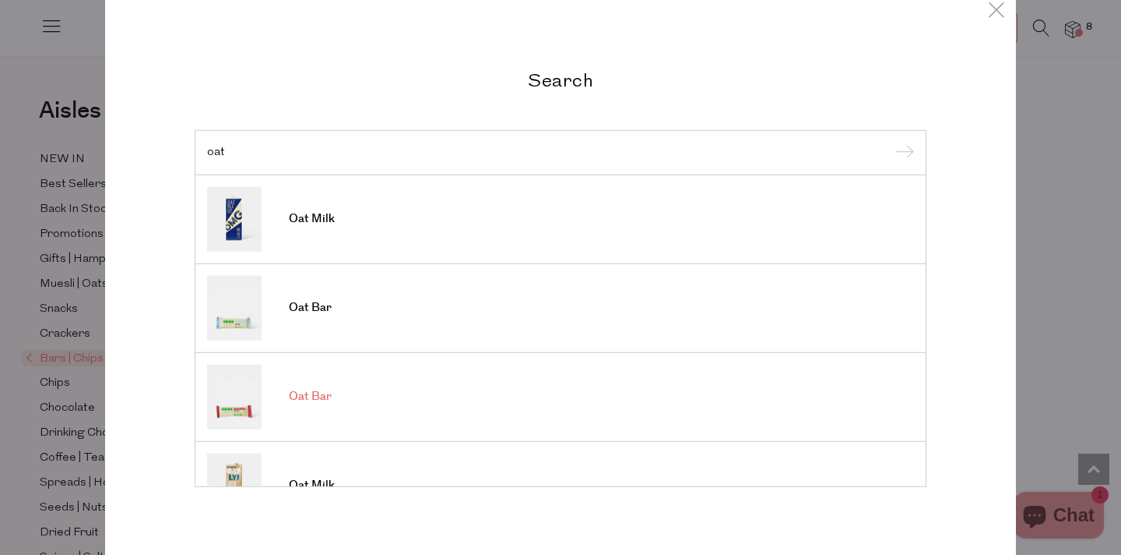
type input "oat"
click at [312, 395] on span "Oat Bar" at bounding box center [310, 397] width 43 height 16
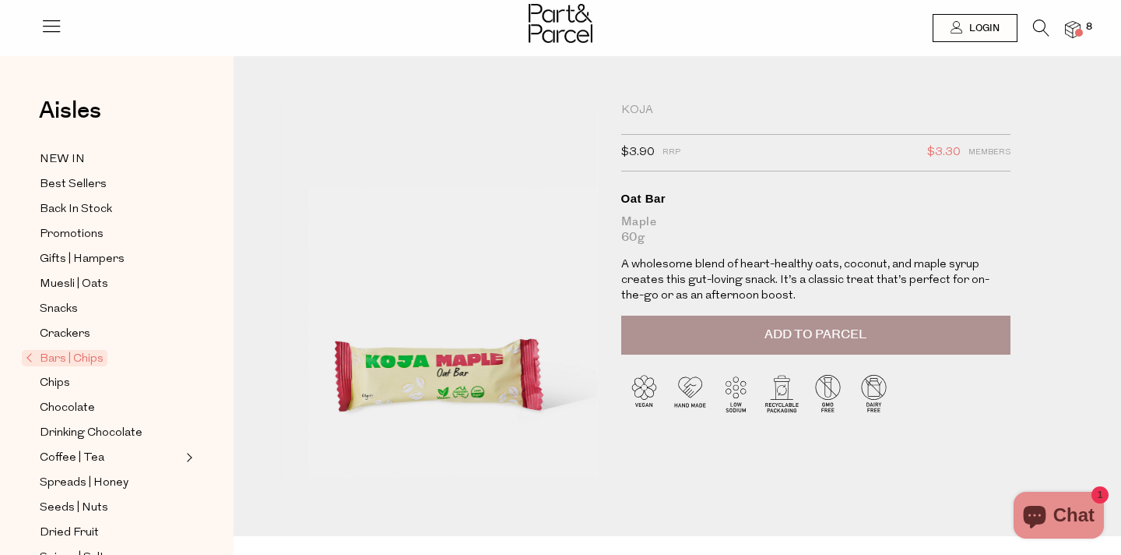
click at [777, 332] on span "Add to Parcel" at bounding box center [816, 335] width 102 height 18
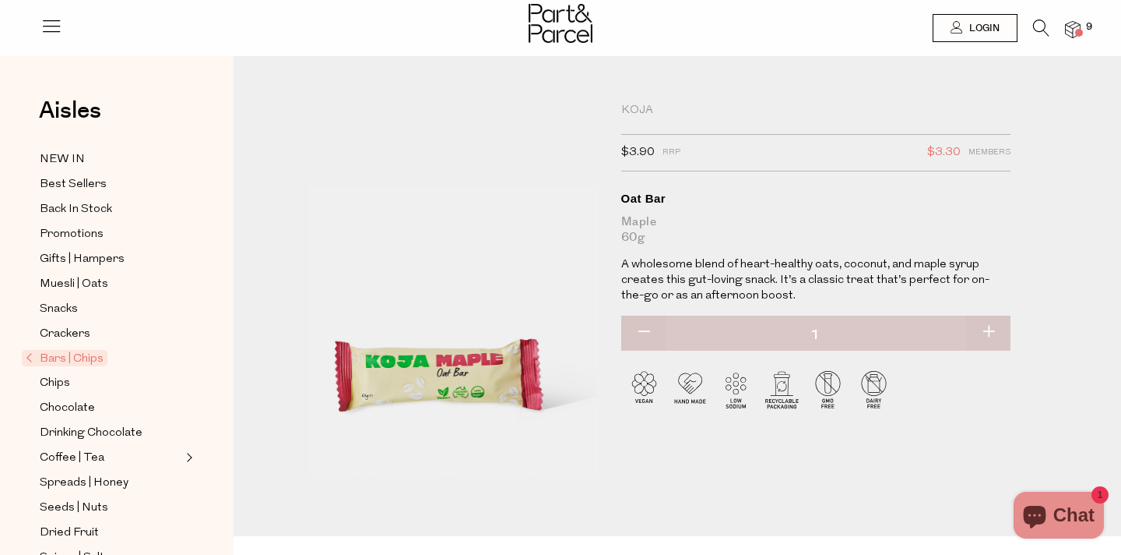
click at [991, 329] on button "button" at bounding box center [988, 332] width 44 height 34
type input "2"
click at [991, 329] on button "button" at bounding box center [988, 332] width 44 height 34
type input "3"
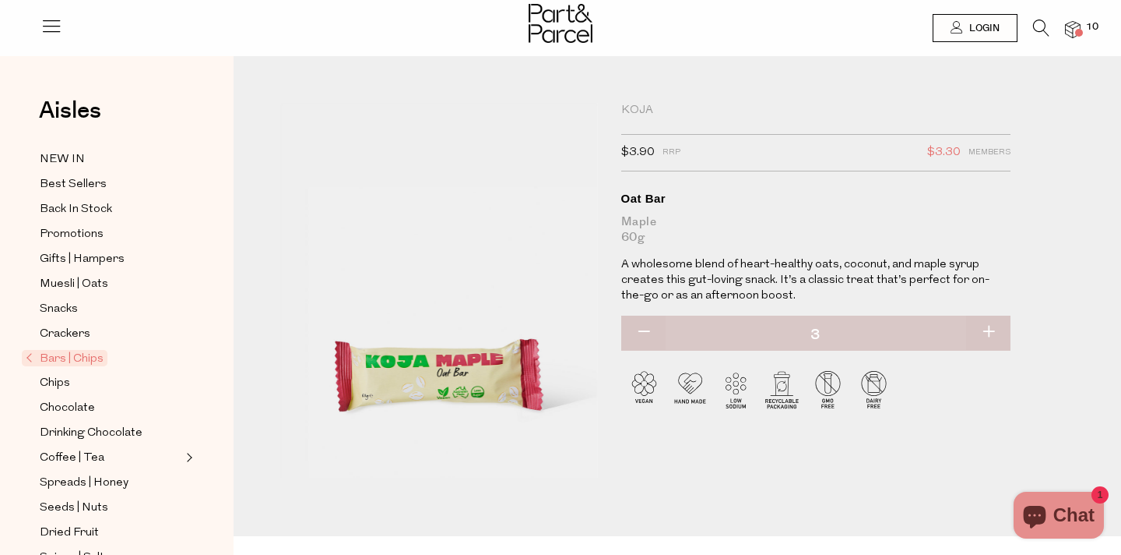
type input "3"
click at [990, 328] on button "button" at bounding box center [988, 332] width 44 height 34
type input "4"
click at [1077, 27] on img at bounding box center [1073, 30] width 16 height 18
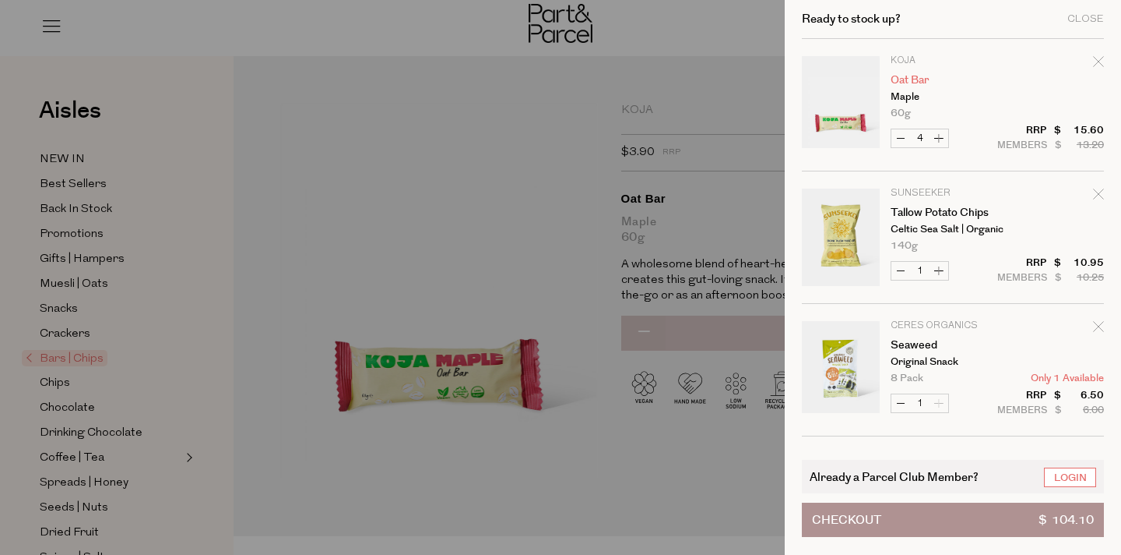
click at [998, 84] on link "Oat Bar" at bounding box center [951, 80] width 121 height 11
click at [1093, 14] on div "Close" at bounding box center [1086, 19] width 37 height 10
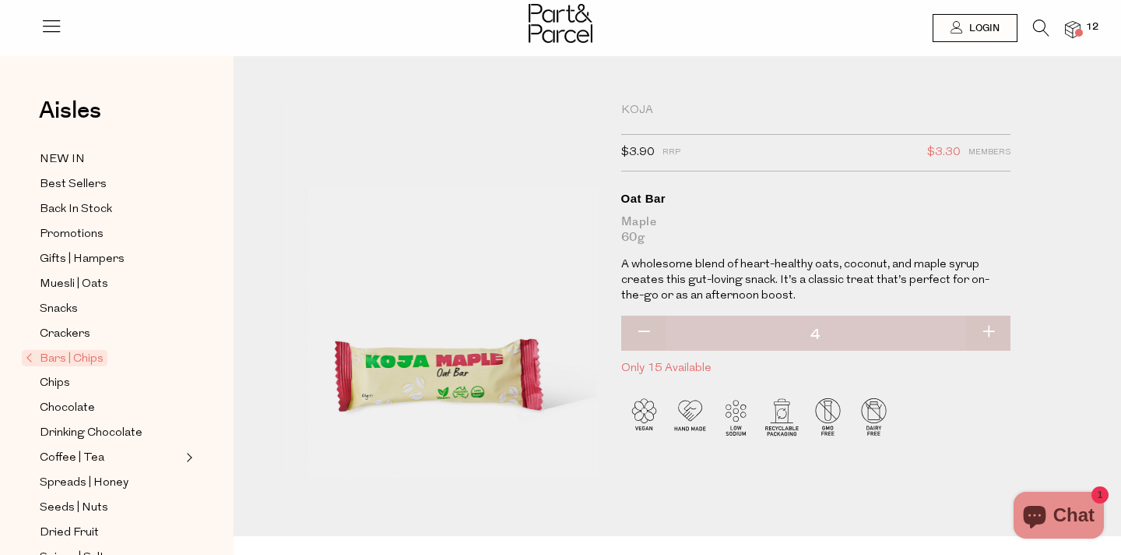
click at [1065, 28] on img at bounding box center [1073, 30] width 16 height 18
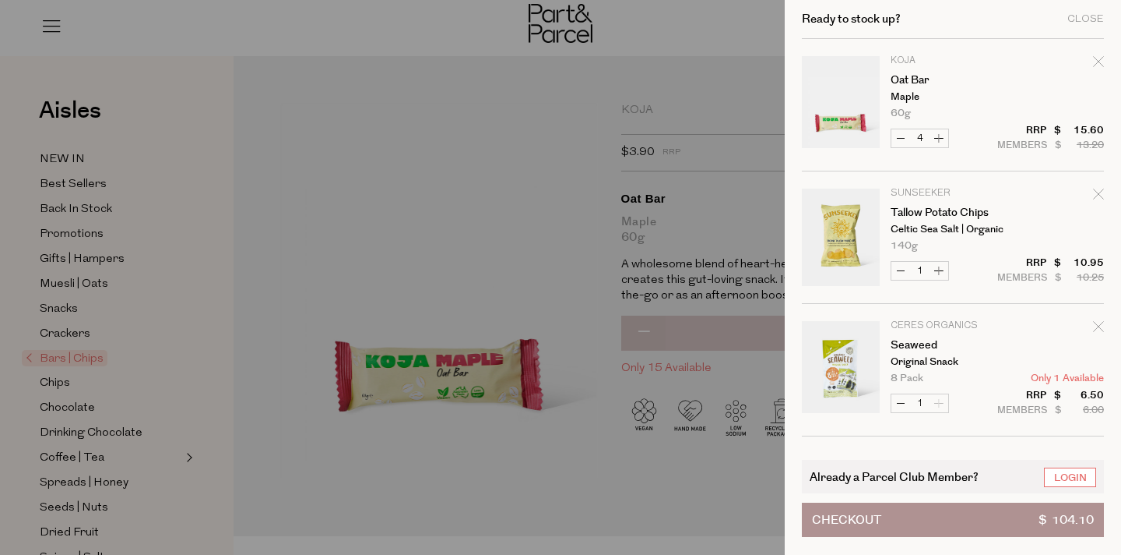
click at [897, 525] on button "Checkout $ 104.10" at bounding box center [953, 519] width 302 height 34
